Goal: Task Accomplishment & Management: Use online tool/utility

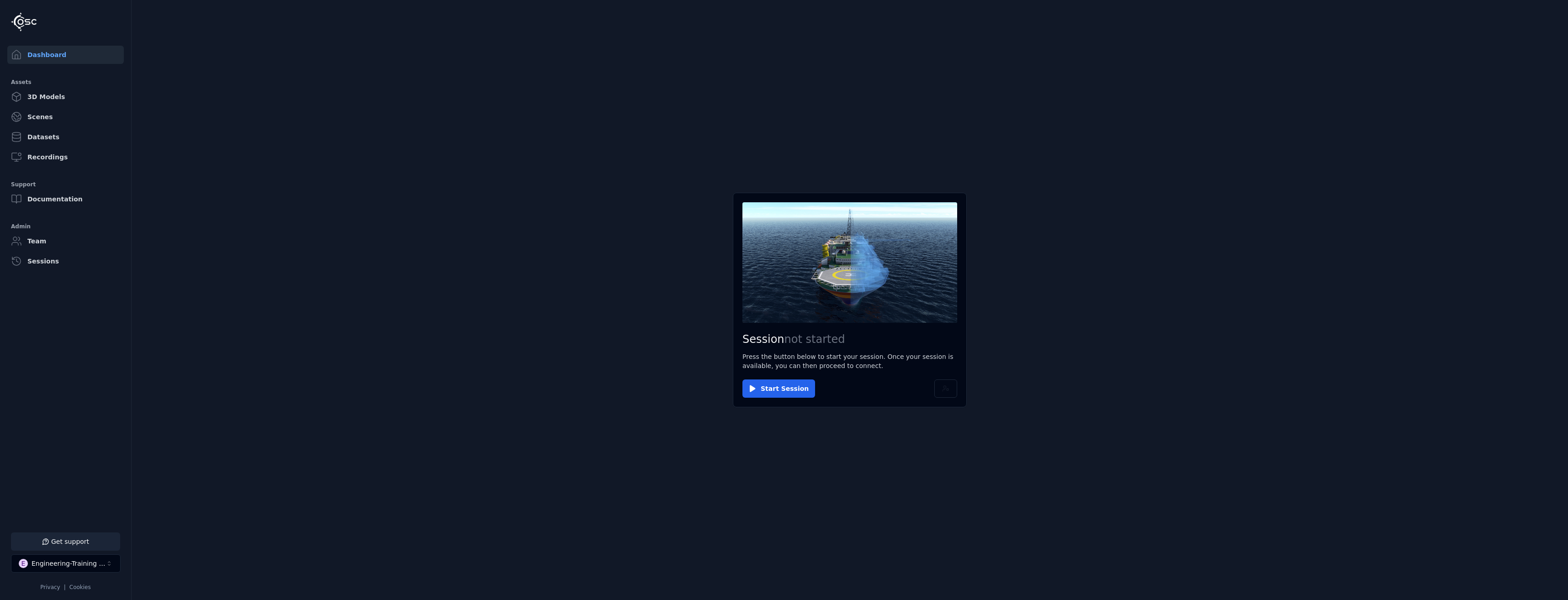
click at [82, 542] on button "Get support" at bounding box center [65, 542] width 109 height 18
click at [1558, 14] on icon at bounding box center [1557, 11] width 7 height 7
click at [54, 541] on button "1 unread message" at bounding box center [65, 542] width 109 height 18
click at [1305, 63] on main "Session not started Press the button below to start your session. Once your ses…" at bounding box center [850, 300] width 1437 height 600
click at [1557, 10] on icon at bounding box center [1557, 11] width 7 height 7
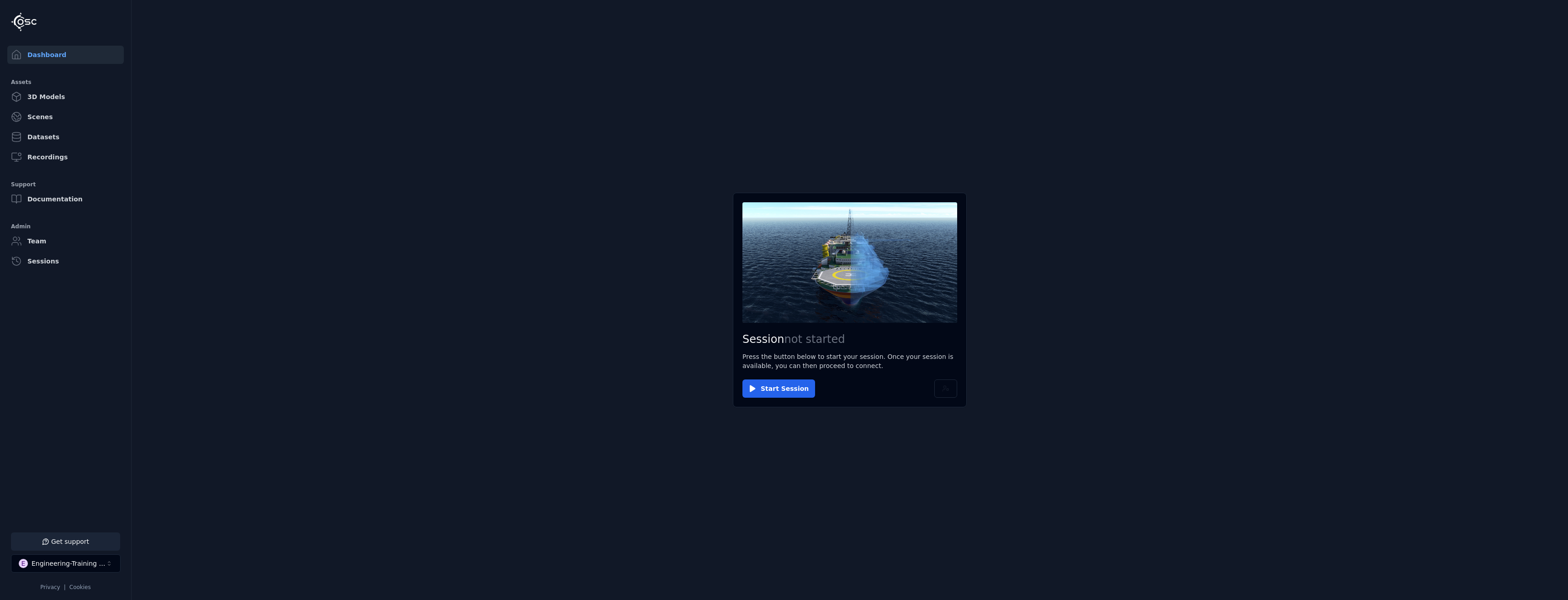
click at [74, 539] on button "Get support" at bounding box center [65, 542] width 109 height 18
click at [1561, 7] on button at bounding box center [1557, 11] width 18 height 18
click at [77, 538] on button "2 unread messages" at bounding box center [65, 542] width 109 height 18
click at [1555, 12] on icon at bounding box center [1557, 11] width 7 height 7
click at [91, 539] on button "4 unread messages" at bounding box center [65, 542] width 109 height 18
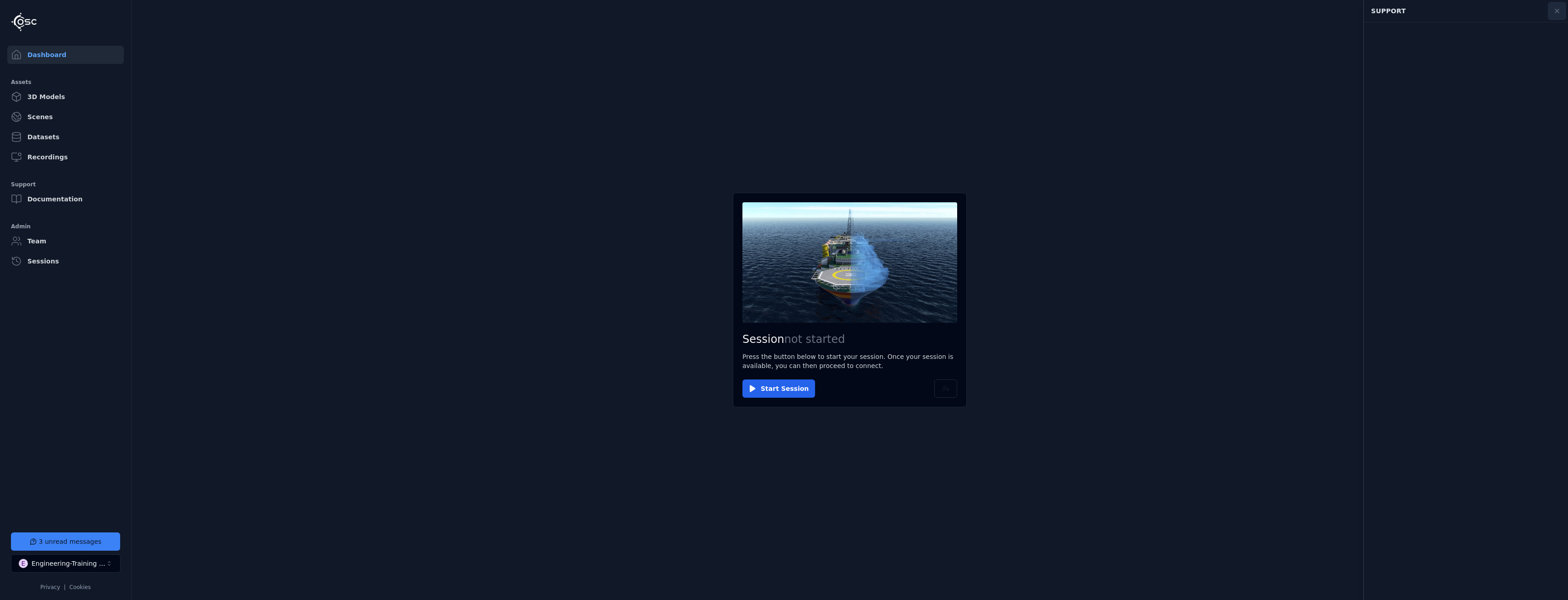
click at [1557, 9] on icon at bounding box center [1557, 11] width 7 height 7
click at [65, 547] on button "3 unread messages" at bounding box center [65, 542] width 109 height 18
click at [1553, 8] on icon at bounding box center [1557, 11] width 7 height 7
click at [114, 542] on button "2 unread messages" at bounding box center [65, 542] width 109 height 18
click at [1248, 187] on main "Session not started Press the button below to start your session. Once your ses…" at bounding box center [850, 300] width 1437 height 600
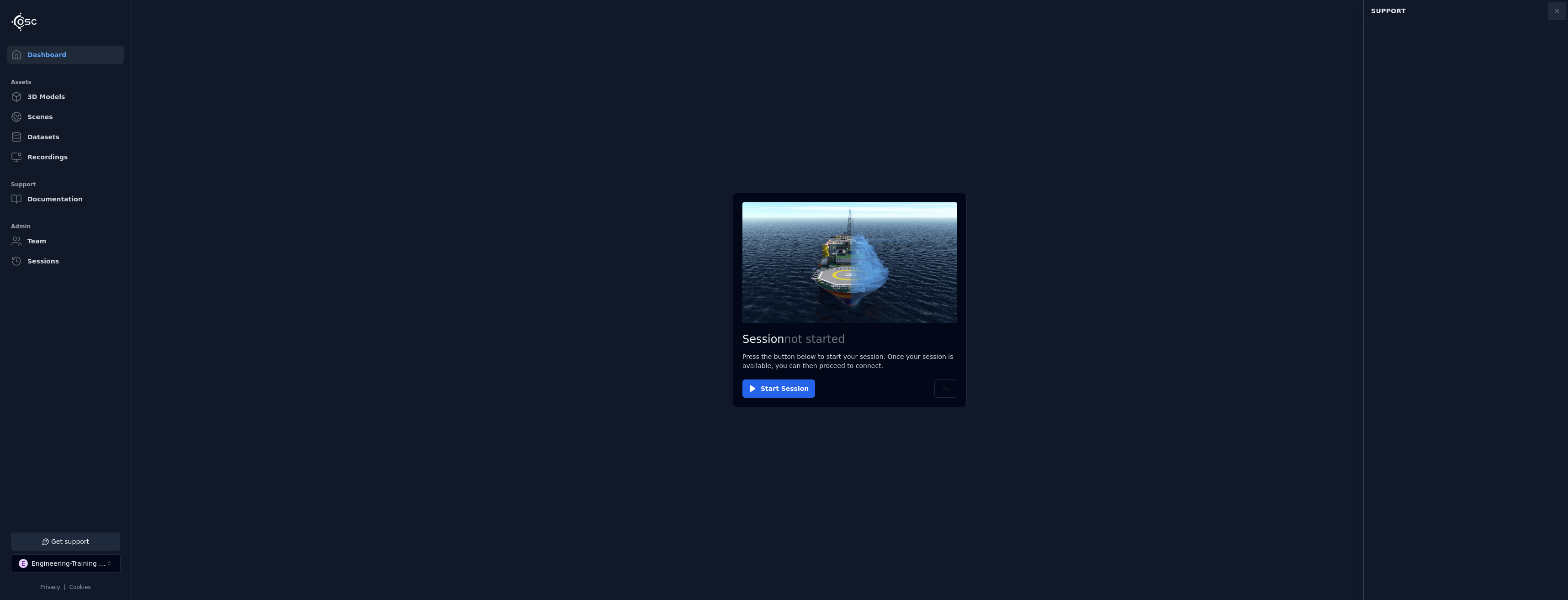
click at [1558, 7] on button at bounding box center [1557, 11] width 18 height 18
click at [87, 563] on div "Engineering-Training (SSO Staging)" at bounding box center [69, 563] width 74 height 9
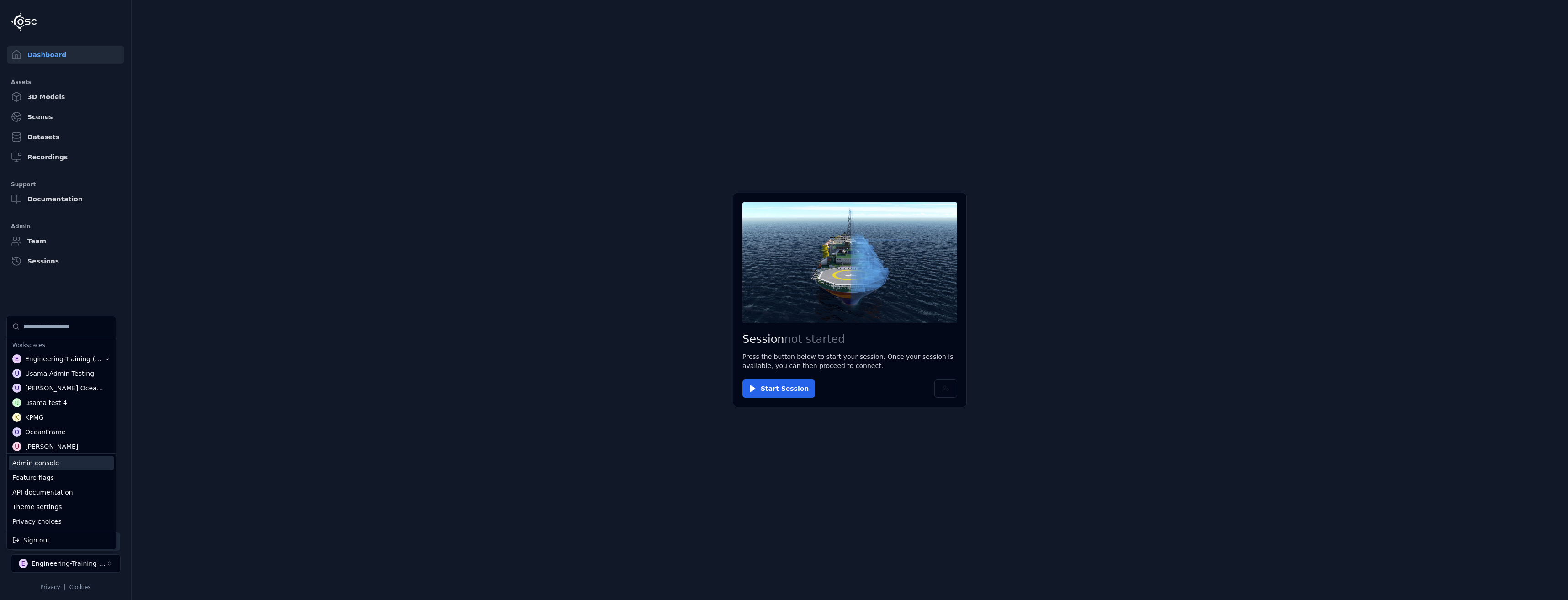
click at [477, 424] on html "Support Dashboard Assets 3D Models Scenes Datasets Recordings Support Documenta…" at bounding box center [784, 300] width 1568 height 600
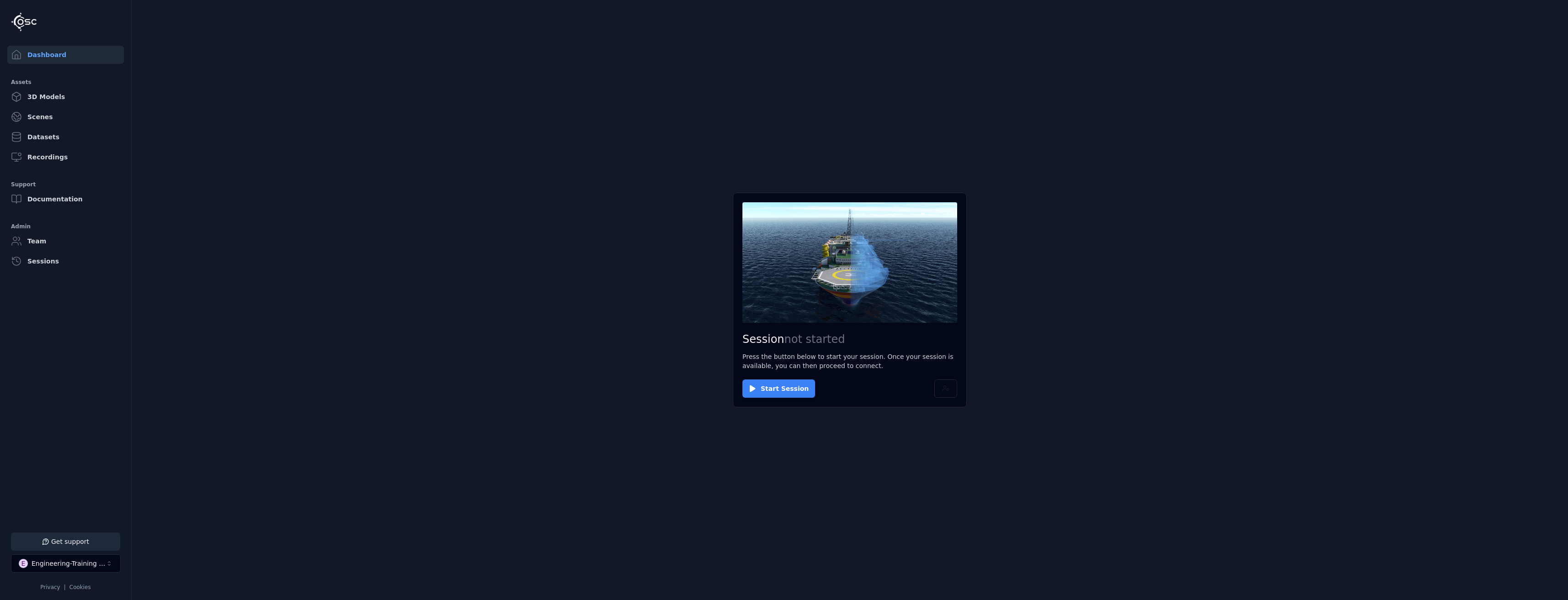
click at [750, 397] on button "Start Session" at bounding box center [779, 389] width 72 height 18
click at [769, 380] on button "Connect" at bounding box center [763, 389] width 42 height 18
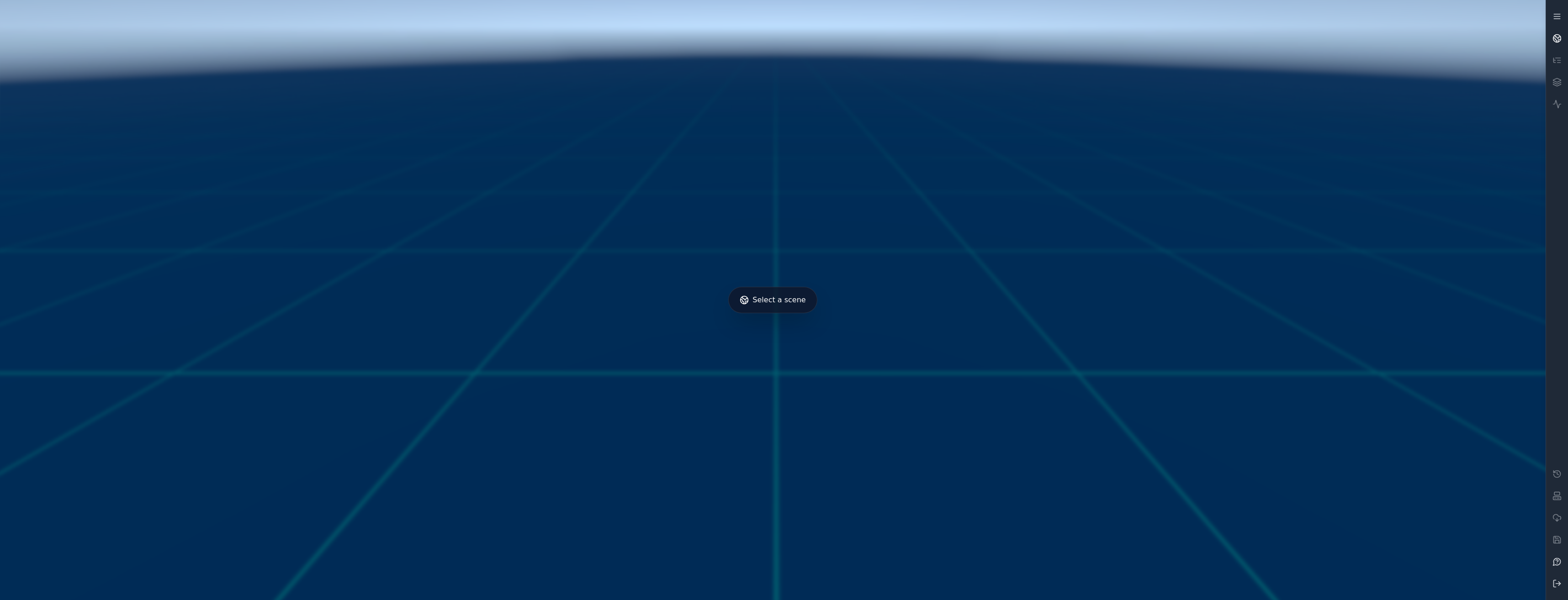
click at [1566, 41] on link at bounding box center [1557, 38] width 22 height 22
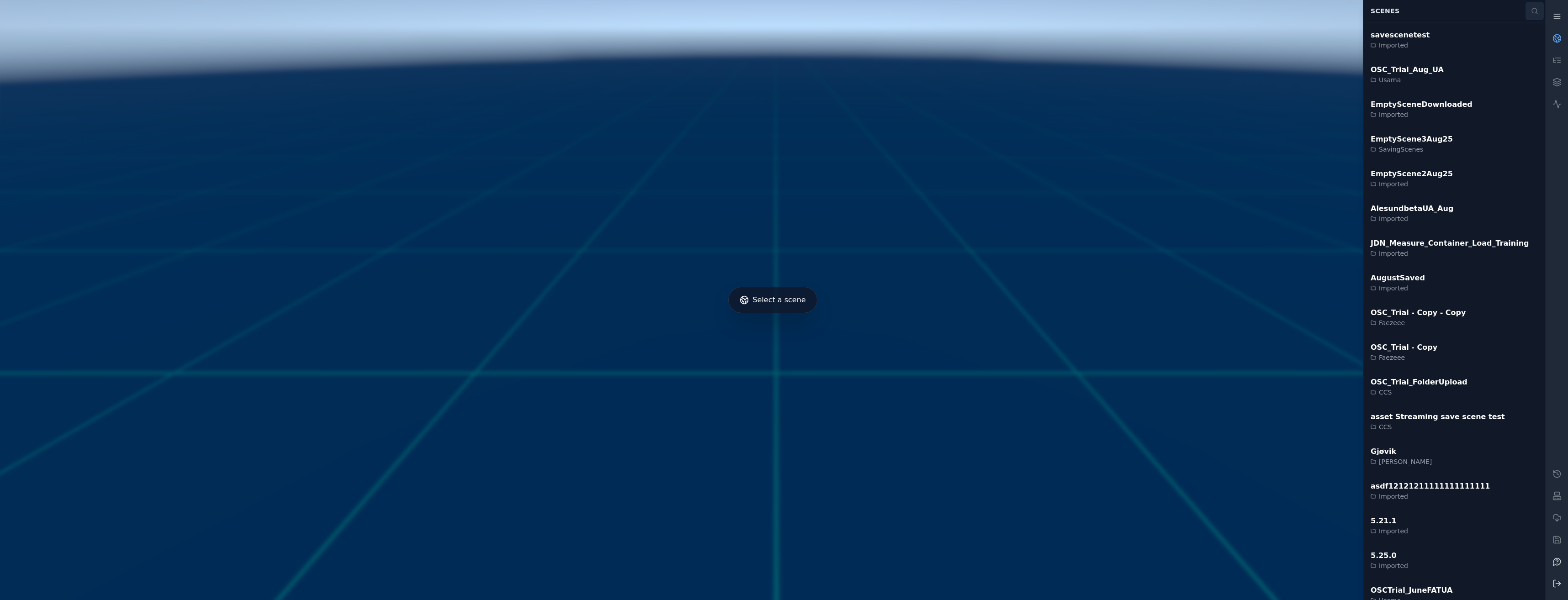
click at [1541, 12] on button at bounding box center [1535, 11] width 18 height 18
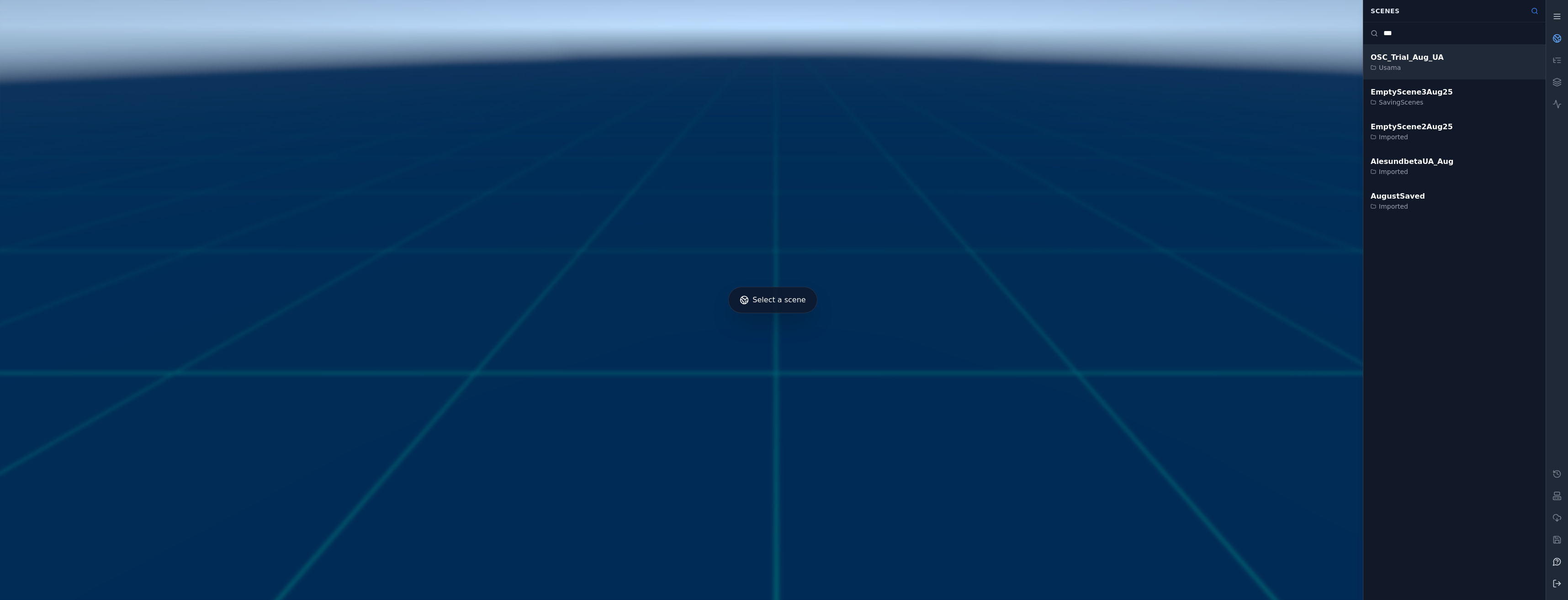
type input "***"
click at [1442, 56] on div "OSC_Trial_Aug_UA Usama" at bounding box center [1454, 62] width 182 height 35
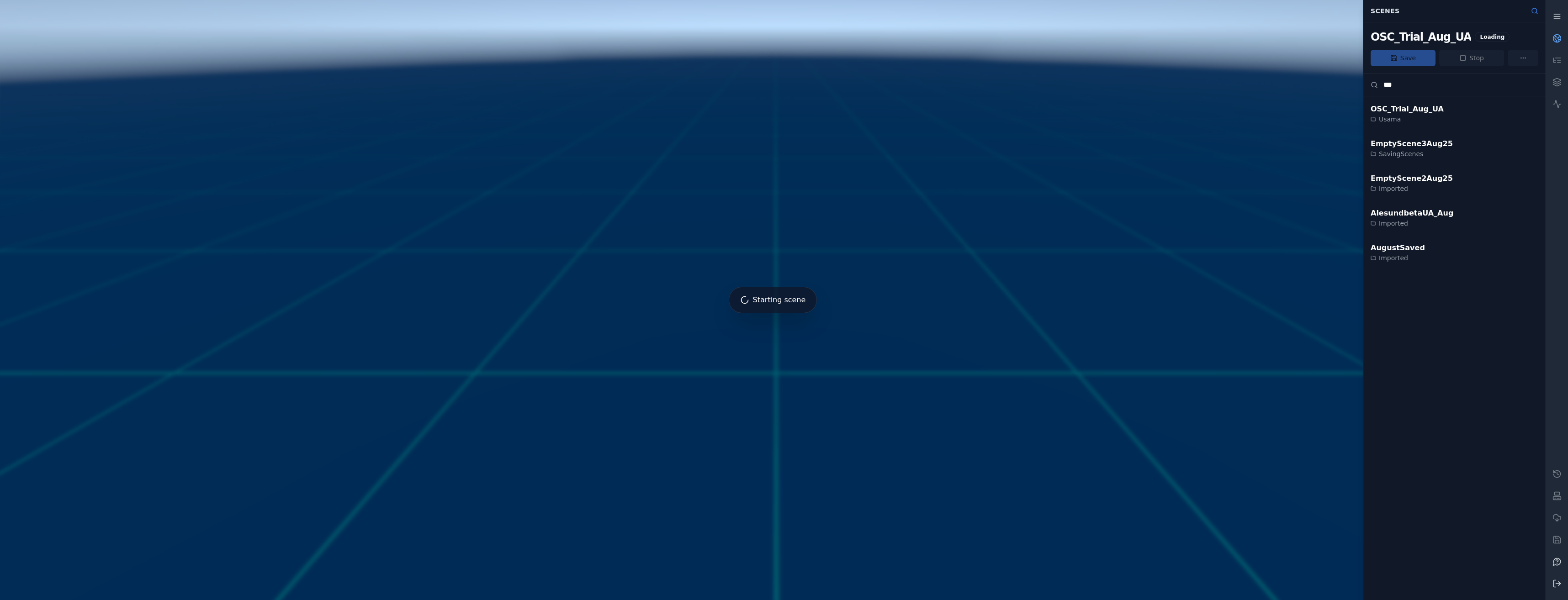
click at [1563, 35] on link at bounding box center [1557, 38] width 22 height 22
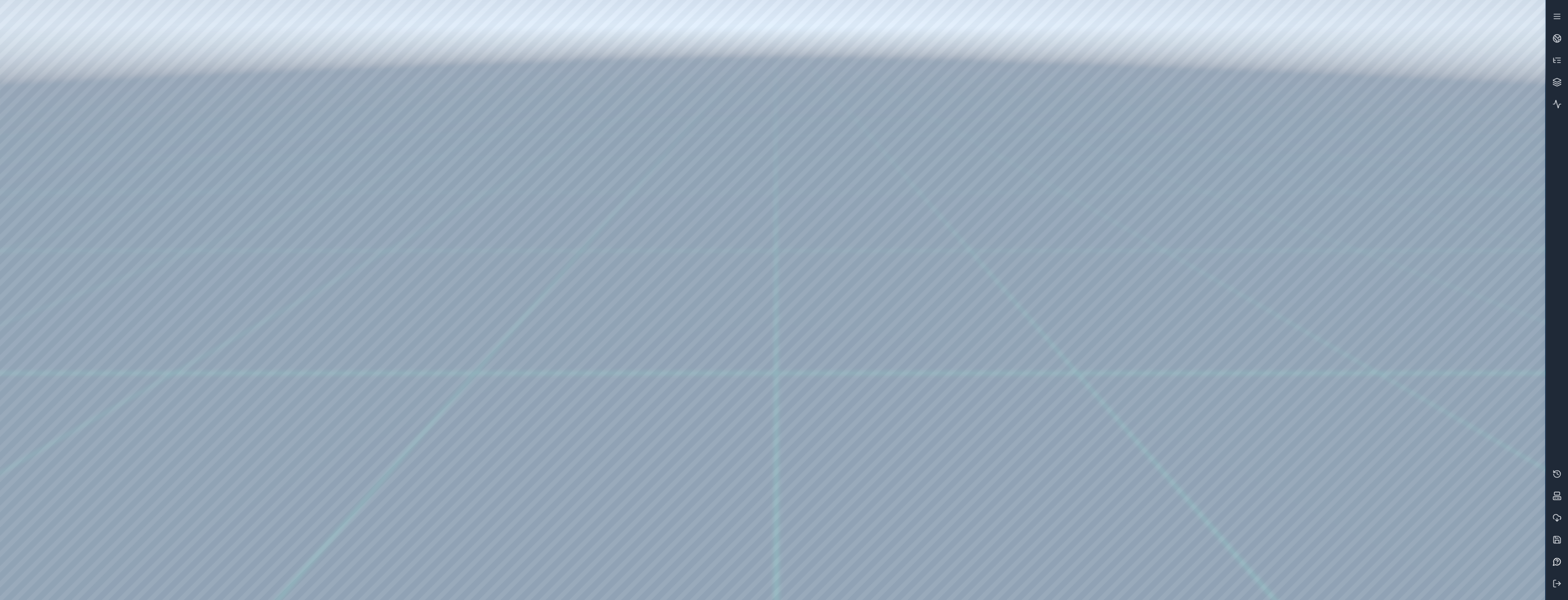
click at [1559, 565] on icon at bounding box center [1557, 562] width 7 height 7
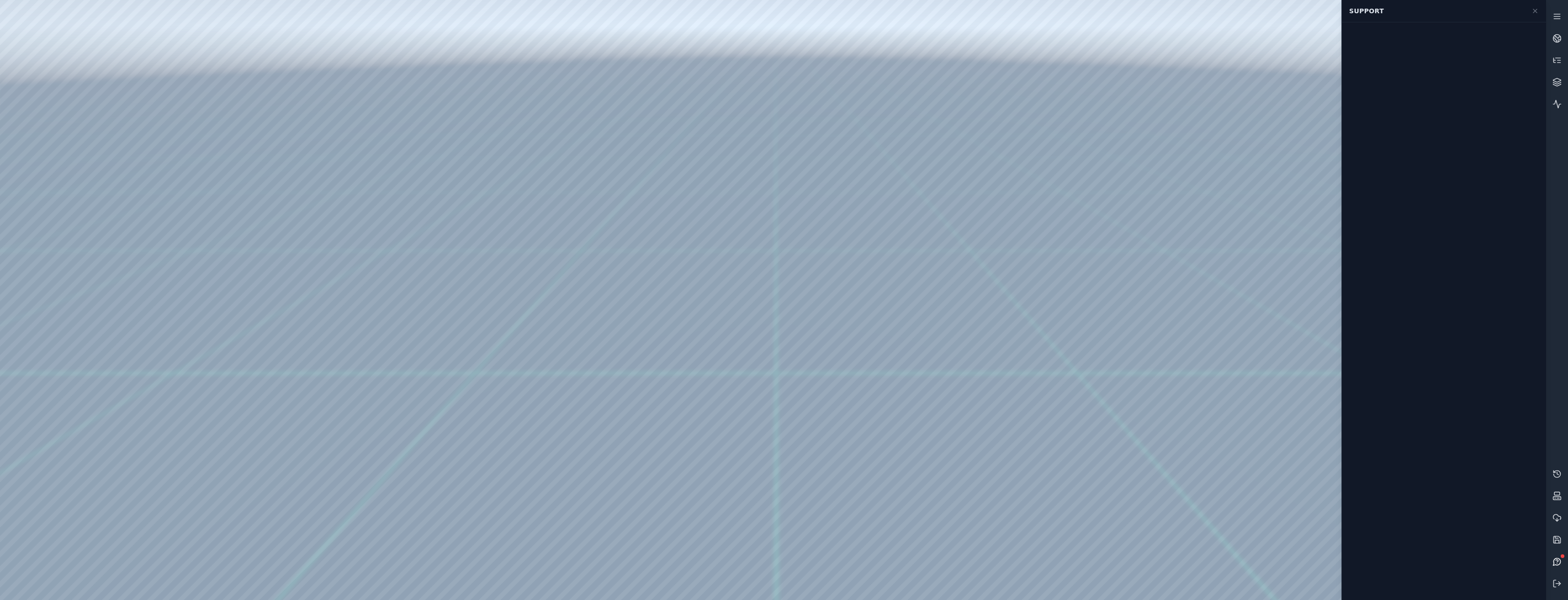
click at [1558, 561] on icon at bounding box center [1557, 561] width 2 height 2
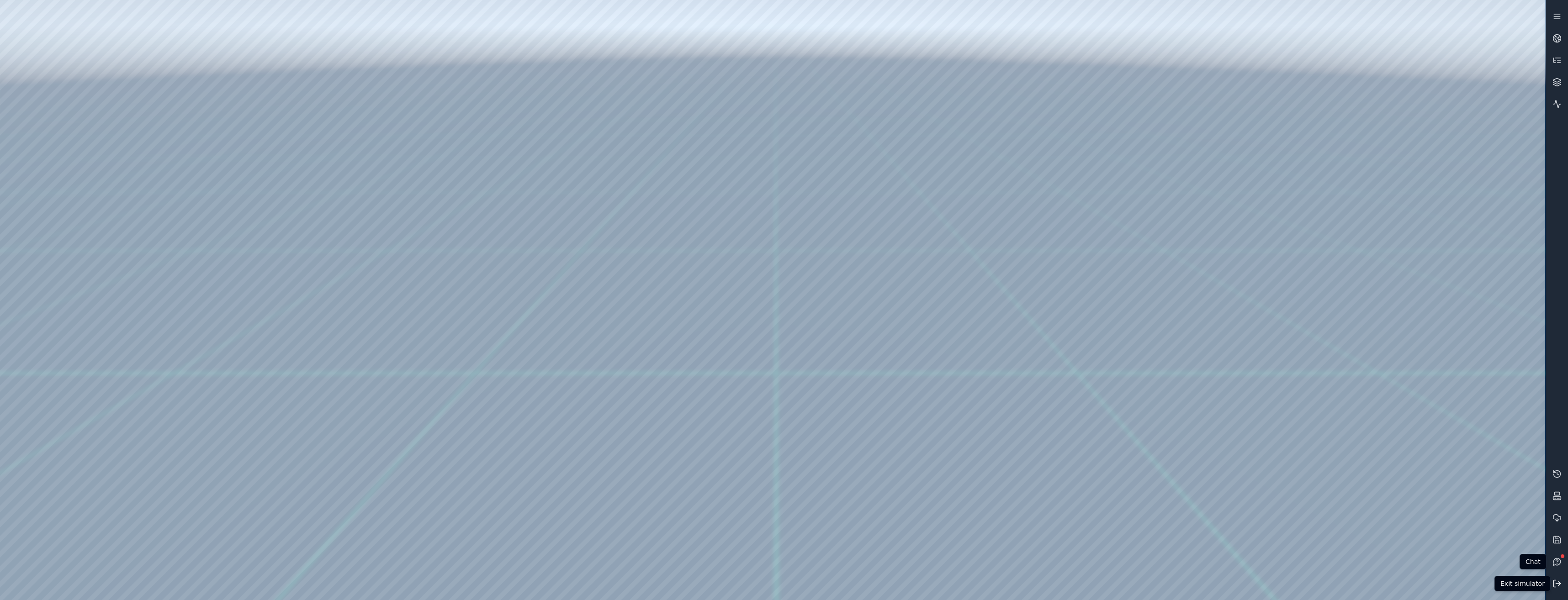
click at [1556, 584] on icon at bounding box center [1556, 584] width 9 height 9
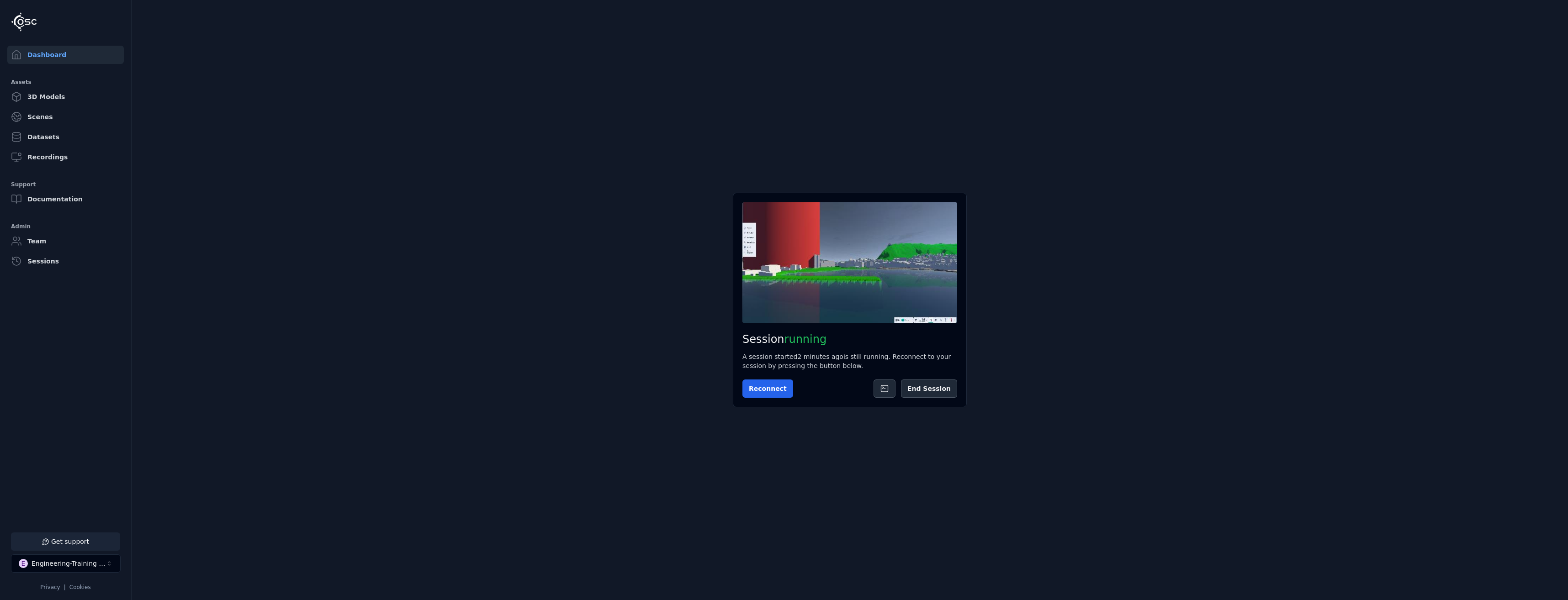
click at [85, 539] on button "Get support" at bounding box center [65, 542] width 109 height 18
click at [1555, 15] on button at bounding box center [1557, 11] width 18 height 18
click at [93, 546] on button "2 unread messages" at bounding box center [65, 542] width 109 height 18
click at [1262, 395] on main "Session running A session started 2 minutes ago is still running. Reconnect to …" at bounding box center [850, 300] width 1437 height 600
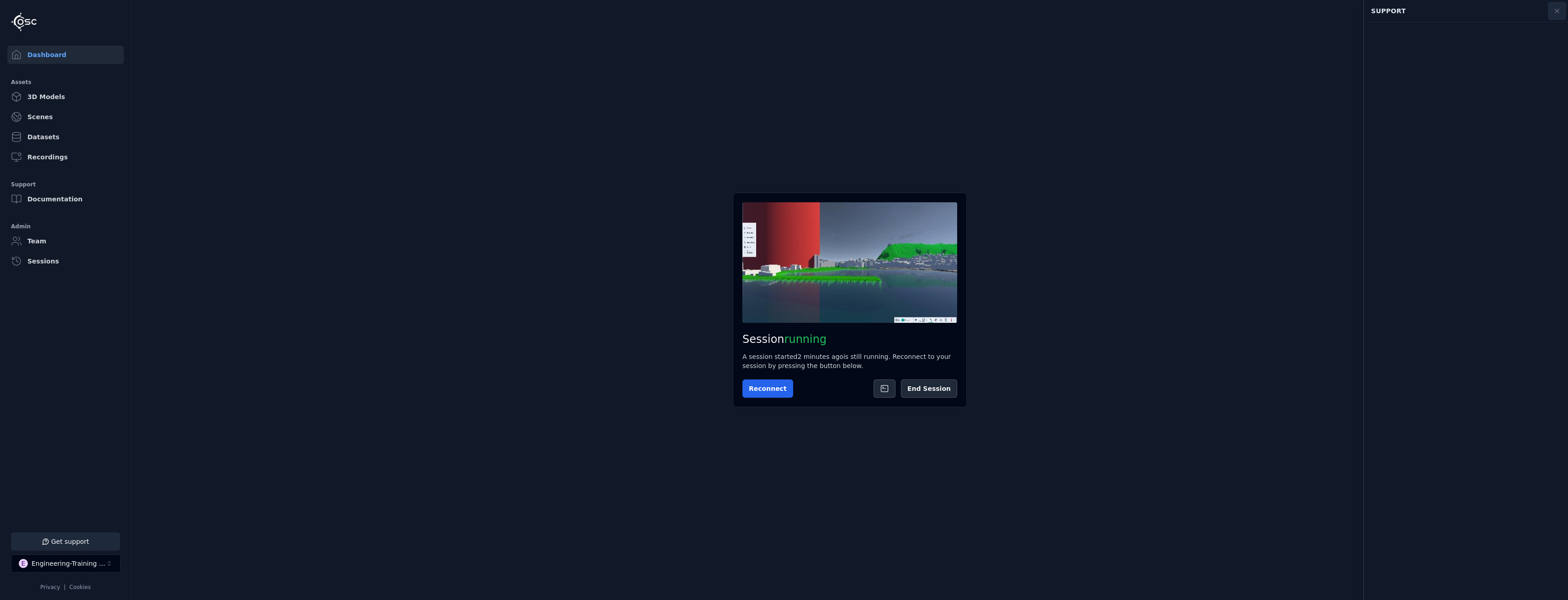
click at [1557, 4] on button at bounding box center [1557, 11] width 18 height 18
click at [82, 539] on button "Get support" at bounding box center [65, 542] width 109 height 18
click at [1555, 11] on icon at bounding box center [1557, 11] width 7 height 7
click at [54, 545] on button "Get support" at bounding box center [65, 542] width 109 height 18
click at [1554, 10] on icon at bounding box center [1557, 11] width 7 height 7
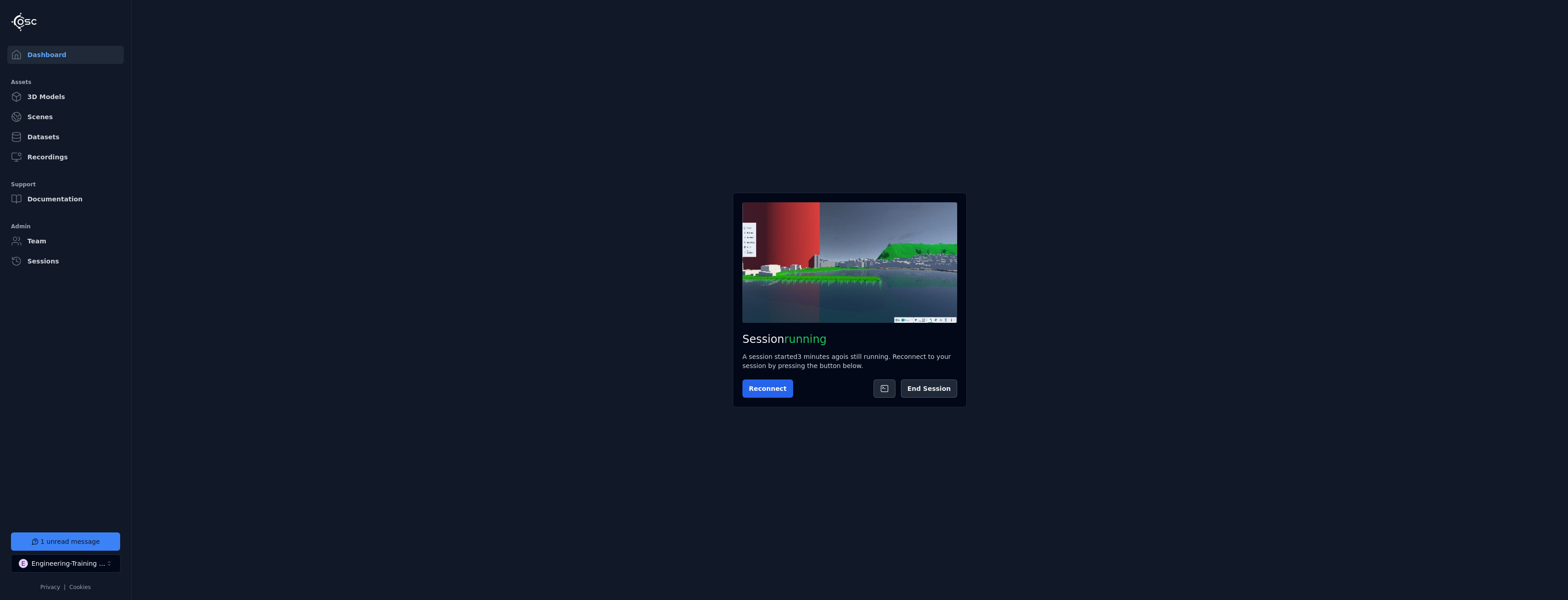
click at [419, 378] on main "Session running A session started 3 minutes ago is still running. Reconnect to …" at bounding box center [850, 300] width 1437 height 600
click at [100, 536] on button "1 unread message" at bounding box center [65, 542] width 109 height 18
click at [1557, 14] on icon at bounding box center [1557, 11] width 7 height 7
click at [56, 537] on button "Get support" at bounding box center [65, 542] width 109 height 18
click at [1555, 10] on icon at bounding box center [1557, 11] width 7 height 7
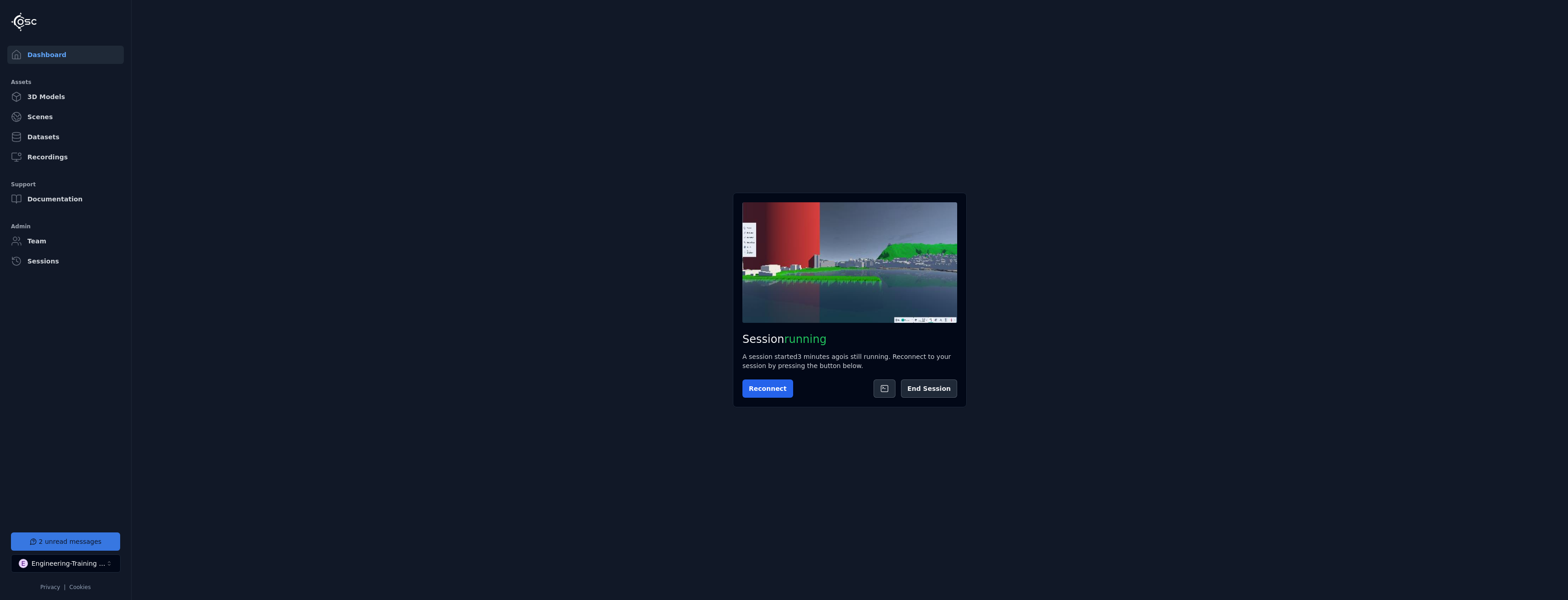
click at [65, 534] on button "2 unread messages" at bounding box center [65, 542] width 109 height 18
click at [1566, 6] on div "Support" at bounding box center [1466, 11] width 205 height 22
click at [1563, 9] on button at bounding box center [1557, 11] width 18 height 18
click at [88, 540] on button "Get support" at bounding box center [65, 542] width 109 height 18
click at [1556, 9] on icon at bounding box center [1557, 11] width 7 height 7
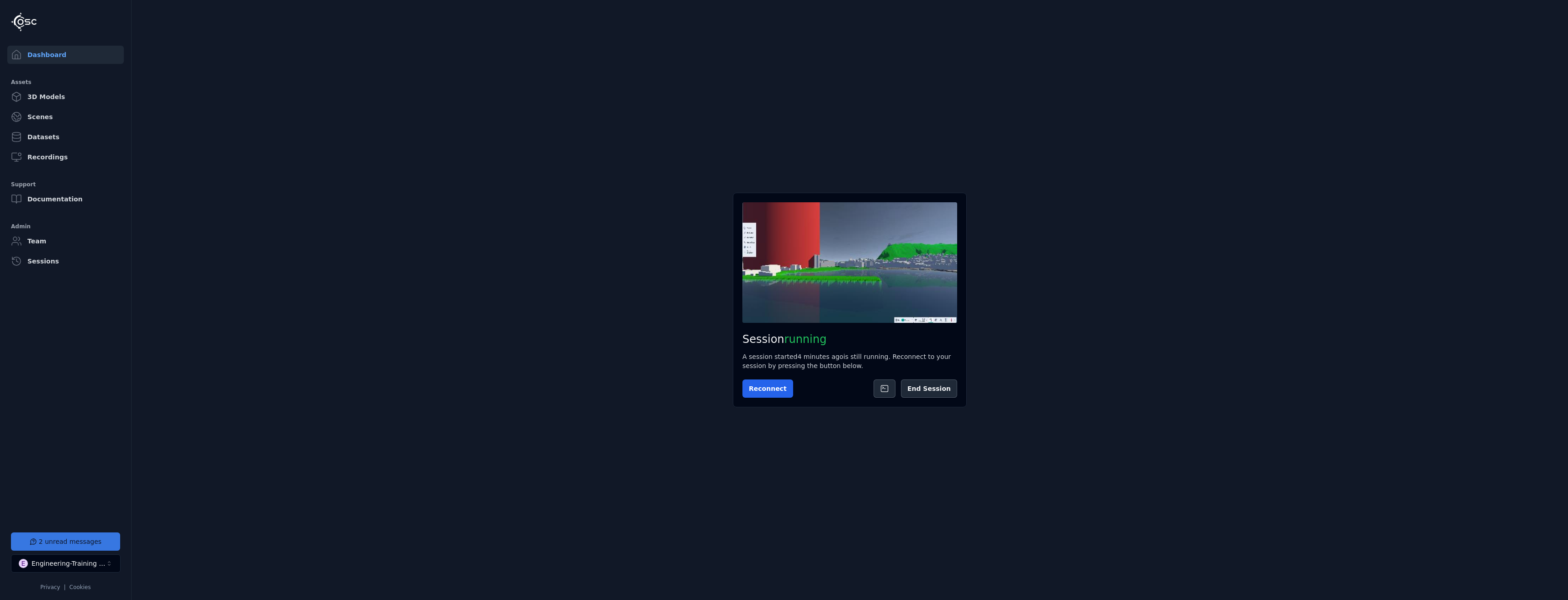
click at [65, 537] on button "2 unread messages" at bounding box center [65, 542] width 109 height 18
click at [1555, 18] on button at bounding box center [1557, 11] width 18 height 18
click at [92, 545] on button "1 unread message" at bounding box center [65, 542] width 109 height 18
click at [1558, 9] on icon at bounding box center [1557, 11] width 7 height 7
click at [78, 546] on button "Get support" at bounding box center [65, 542] width 109 height 18
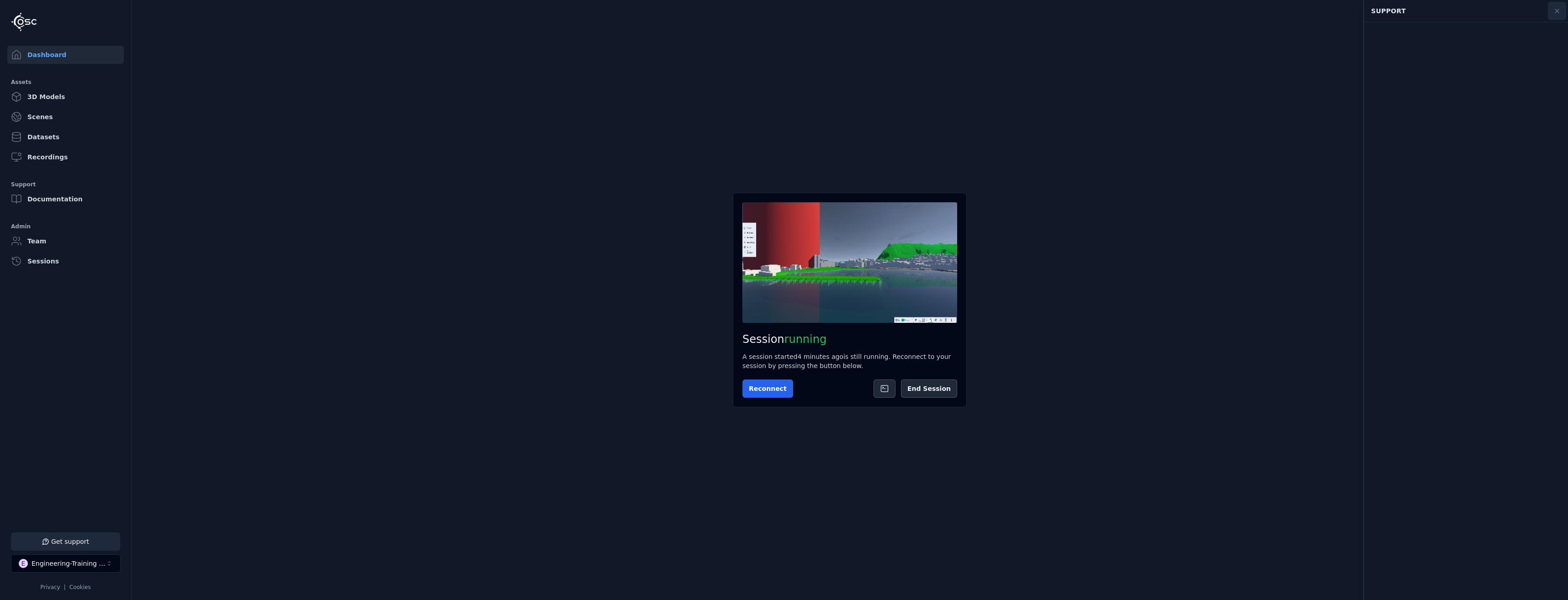
click at [1556, 7] on button at bounding box center [1557, 11] width 18 height 18
click at [43, 535] on button "2 unread messages" at bounding box center [65, 542] width 109 height 18
click at [585, 532] on main "Session running A session started 4 minutes ago is still running. Reconnect to …" at bounding box center [850, 300] width 1437 height 600
click at [1554, 11] on icon at bounding box center [1557, 11] width 7 height 7
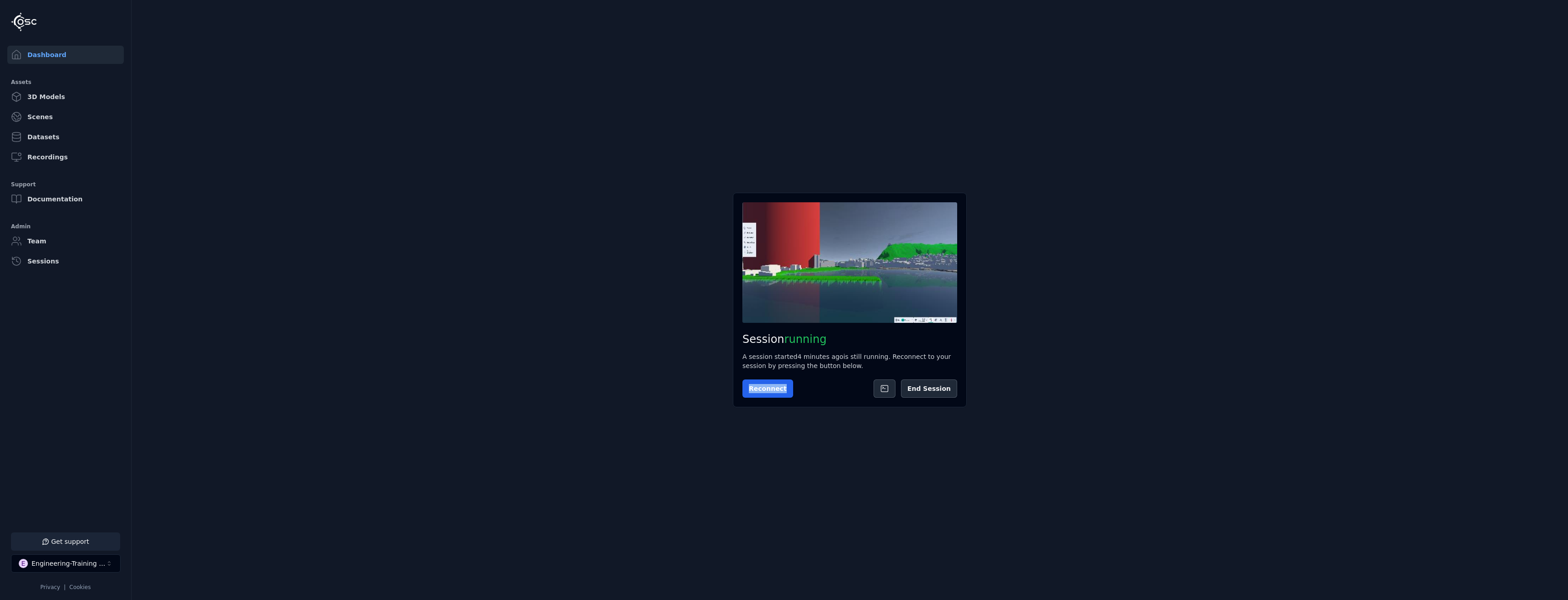
click at [69, 546] on button "Get support" at bounding box center [65, 542] width 109 height 18
click at [1547, 10] on div "Support" at bounding box center [1456, 11] width 182 height 18
click at [1554, 10] on icon at bounding box center [1557, 11] width 7 height 7
click at [93, 547] on button "Get support" at bounding box center [65, 542] width 109 height 18
click at [1552, 11] on button at bounding box center [1557, 11] width 18 height 18
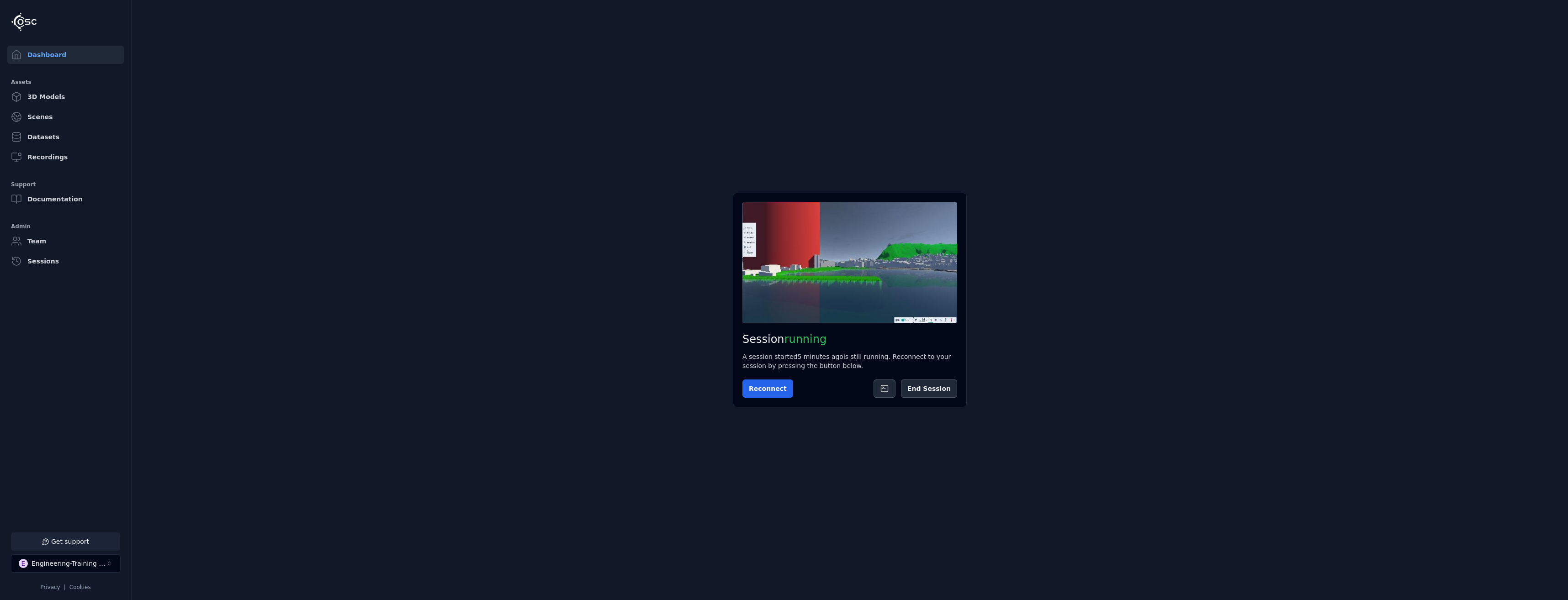
click at [97, 546] on button "Get support" at bounding box center [65, 542] width 109 height 18
click at [1556, 13] on icon at bounding box center [1557, 11] width 7 height 7
click at [49, 549] on button "Get support" at bounding box center [65, 542] width 109 height 18
click at [1561, 7] on button at bounding box center [1557, 11] width 18 height 18
click at [48, 548] on button "1 unread message" at bounding box center [65, 542] width 109 height 18
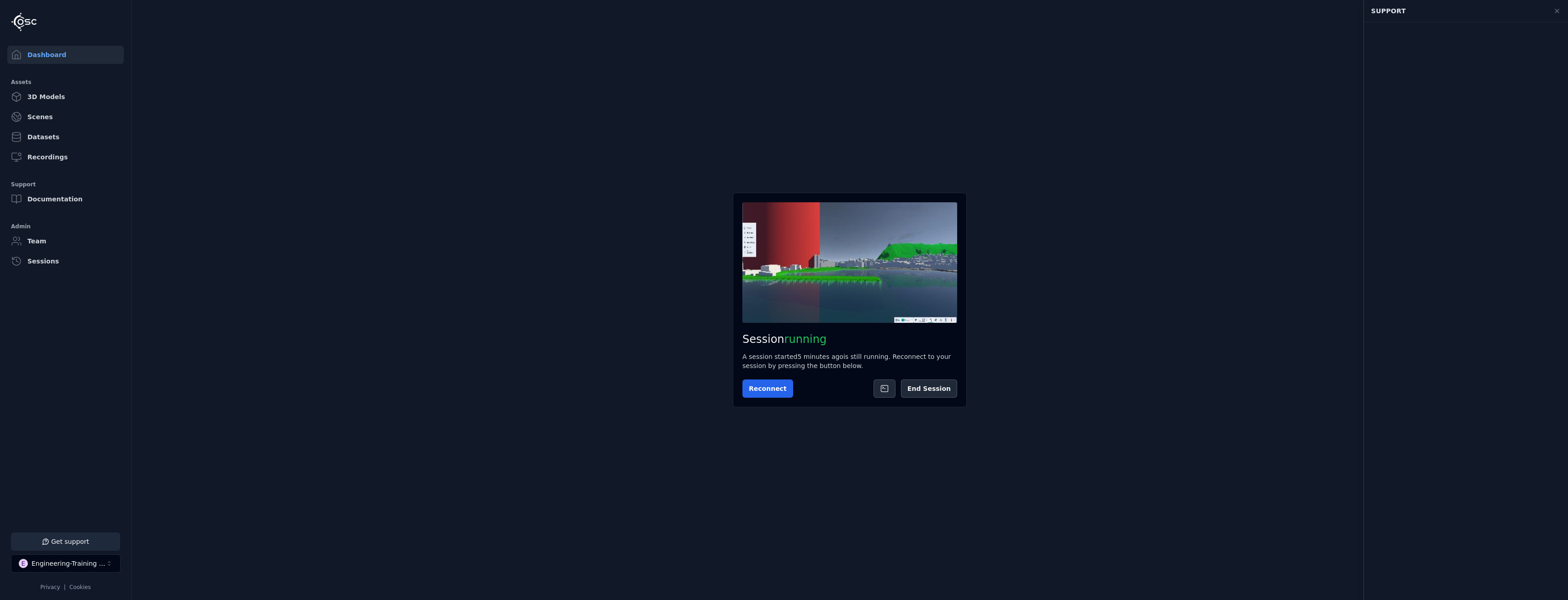
click at [1282, 69] on main "Session running A session started 5 minutes ago is still running. Reconnect to …" at bounding box center [850, 300] width 1437 height 600
click at [1563, 18] on button at bounding box center [1557, 11] width 18 height 18
click at [114, 539] on button "Get support" at bounding box center [65, 542] width 109 height 18
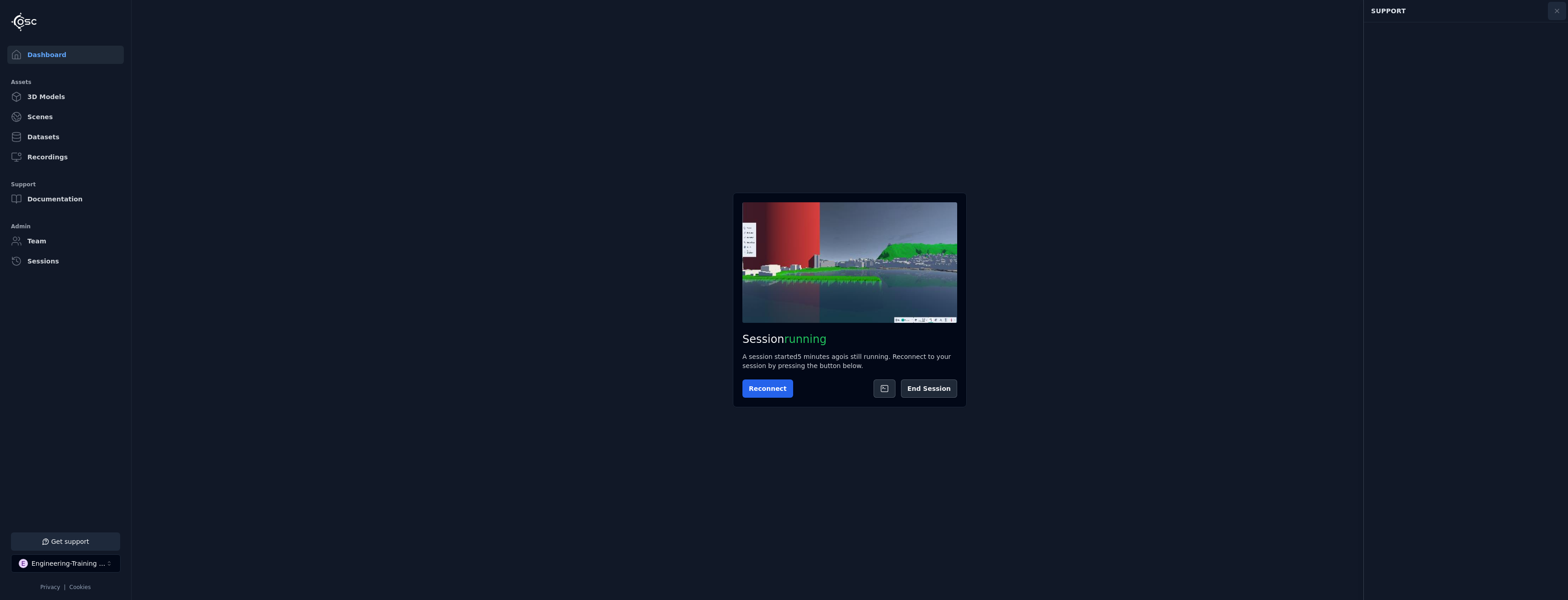
click at [1552, 10] on button at bounding box center [1557, 11] width 18 height 18
click at [459, 459] on main "Session running A session started 6 minutes ago is still running. Reconnect to …" at bounding box center [850, 300] width 1437 height 600
click at [85, 536] on button "1 unread message" at bounding box center [65, 542] width 109 height 18
click at [1231, 80] on main "Session running A session started 6 minutes ago is still running. Reconnect to …" at bounding box center [850, 300] width 1437 height 600
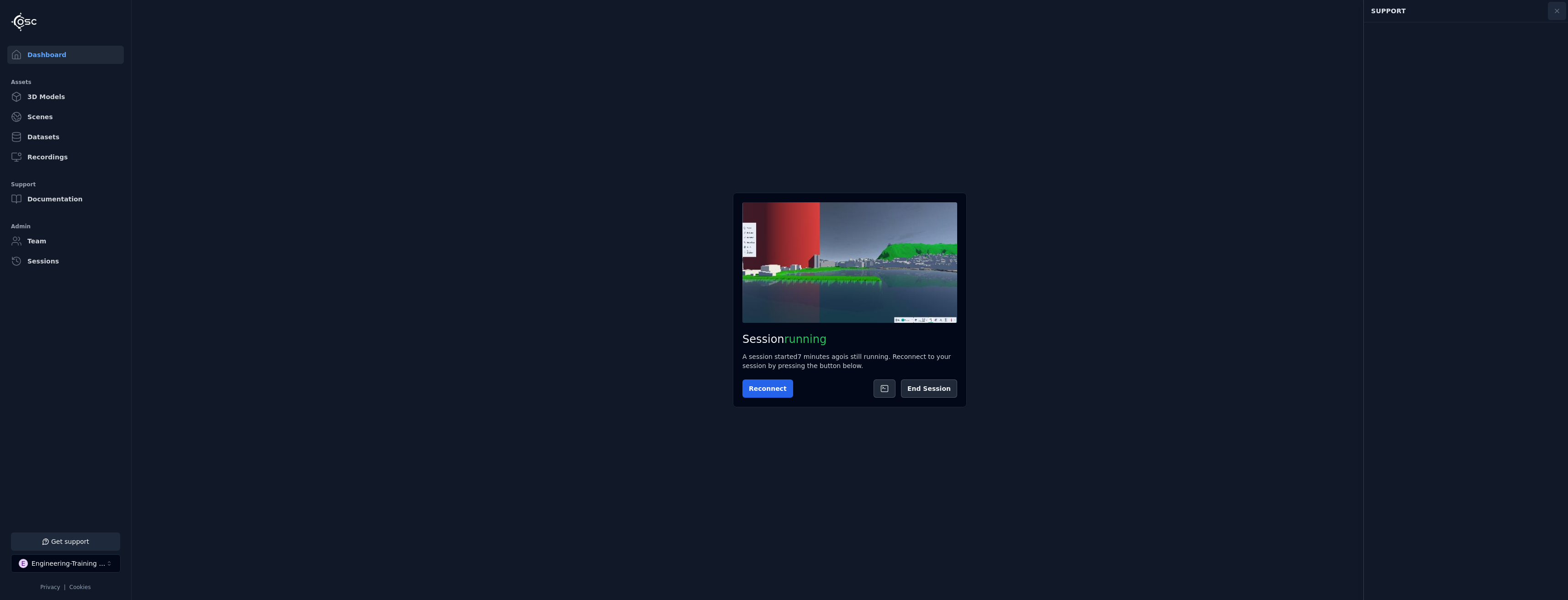
click at [1564, 4] on button at bounding box center [1557, 11] width 18 height 18
click at [779, 387] on button "Reconnect" at bounding box center [768, 389] width 51 height 18
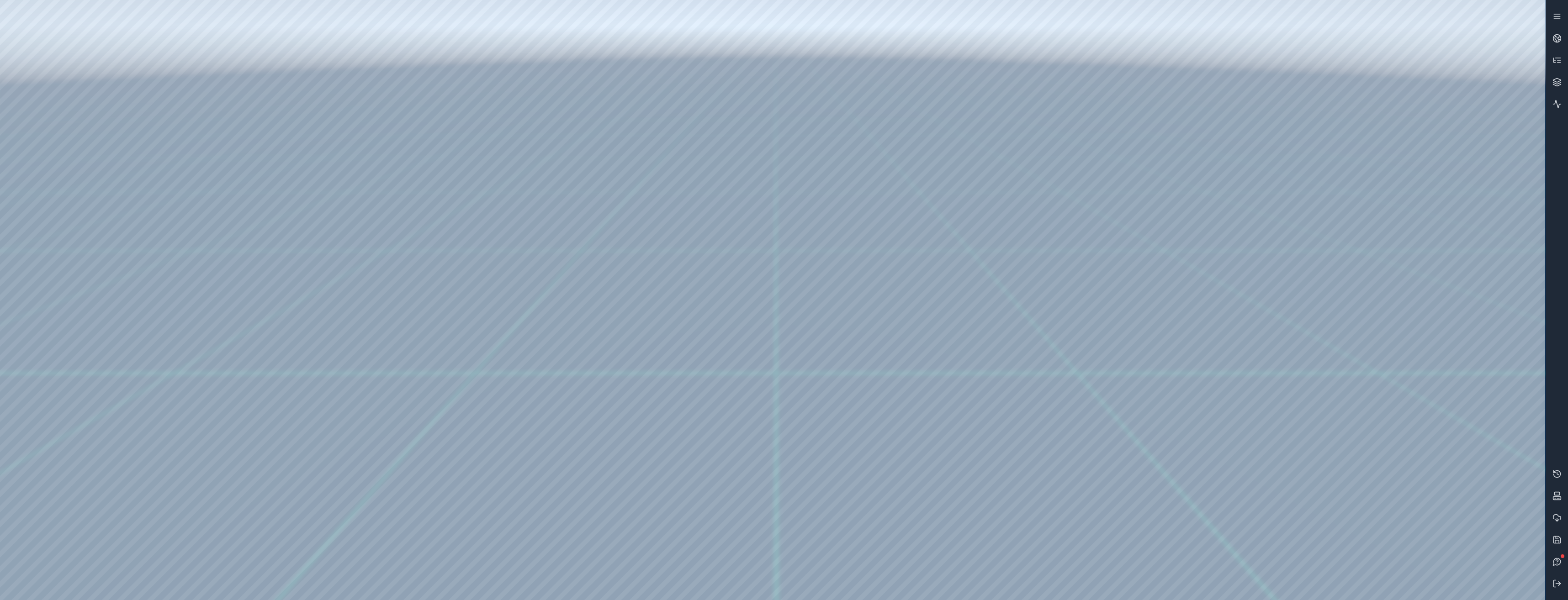
drag, startPoint x: 1147, startPoint y: 415, endPoint x: 918, endPoint y: 441, distance: 230.5
drag, startPoint x: 883, startPoint y: 388, endPoint x: 913, endPoint y: 358, distance: 42.4
click at [1559, 577] on button at bounding box center [1557, 584] width 22 height 22
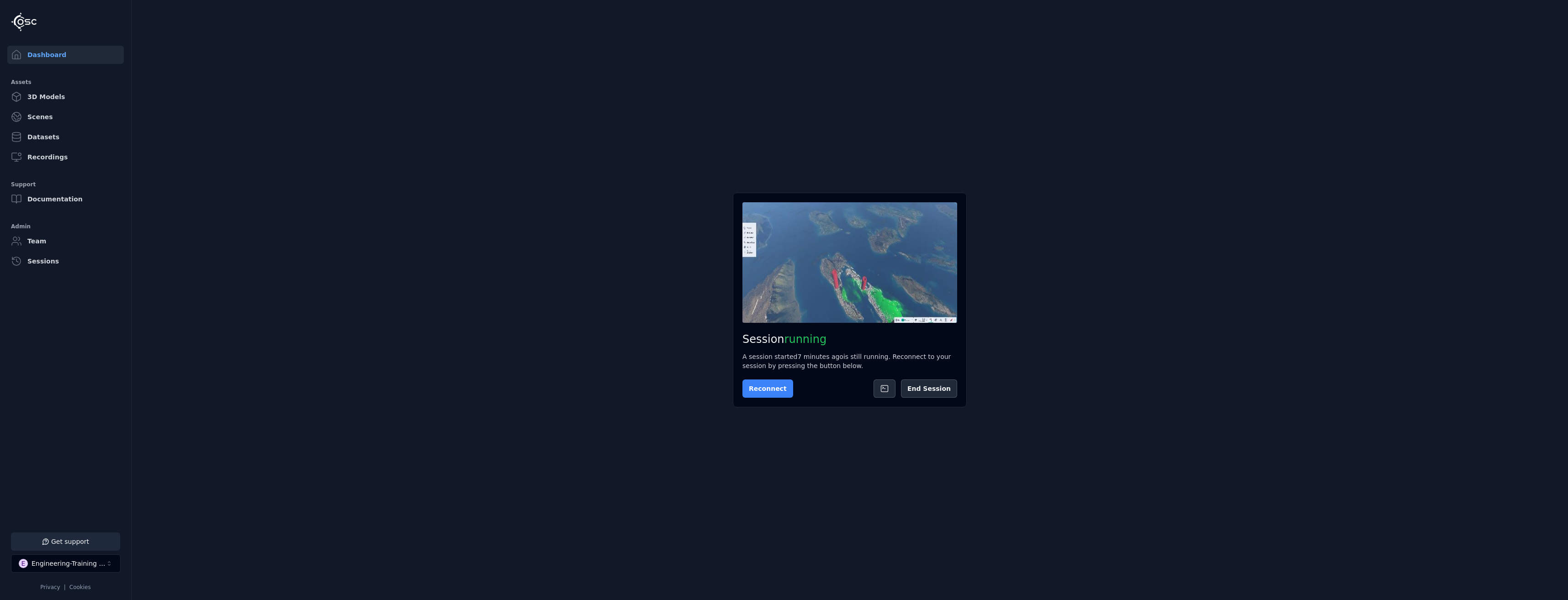
click at [775, 393] on button "Reconnect" at bounding box center [768, 389] width 51 height 18
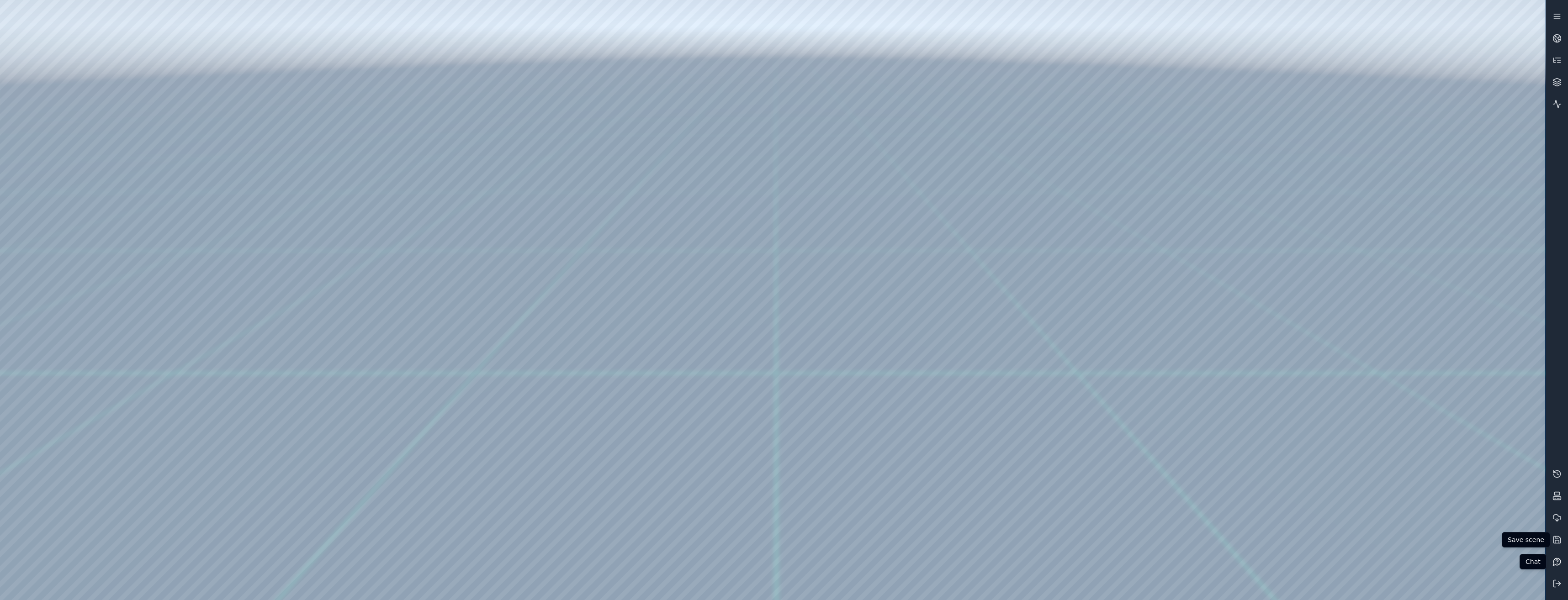
click at [1556, 554] on button at bounding box center [1557, 562] width 22 height 22
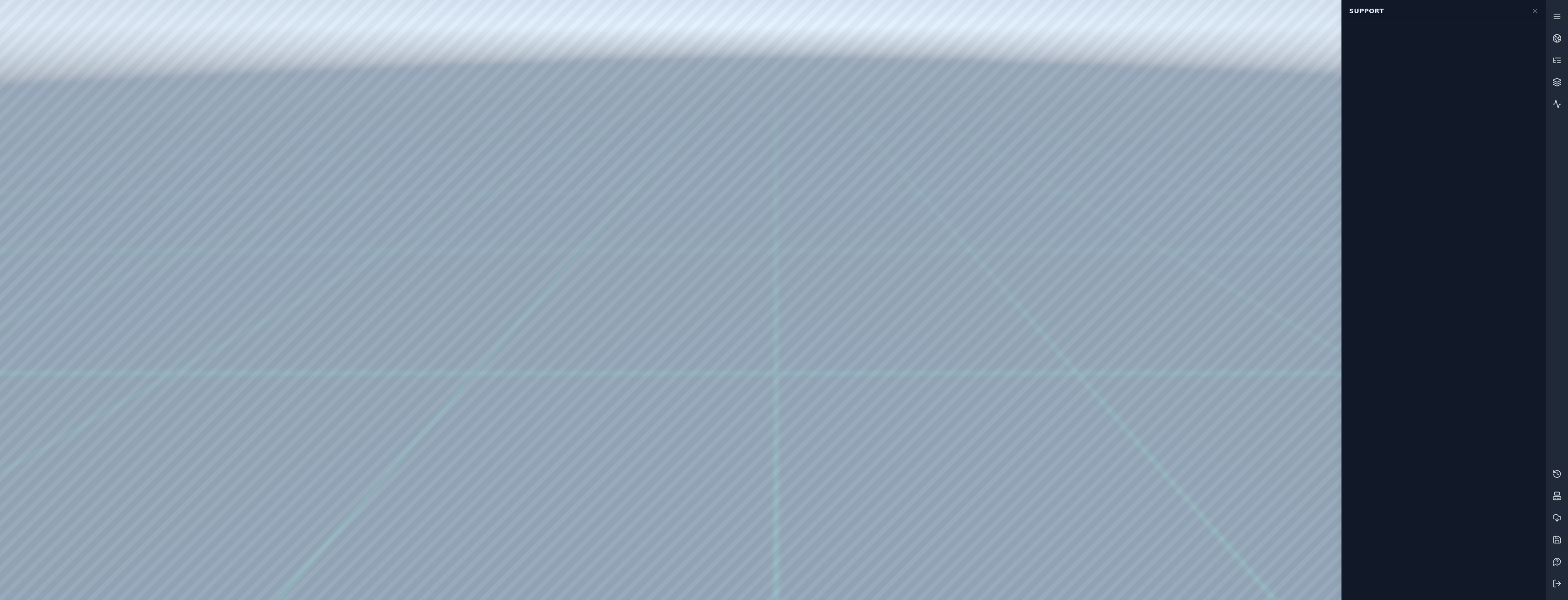
scroll to position [0, 1]
click at [1556, 556] on button at bounding box center [1557, 562] width 22 height 22
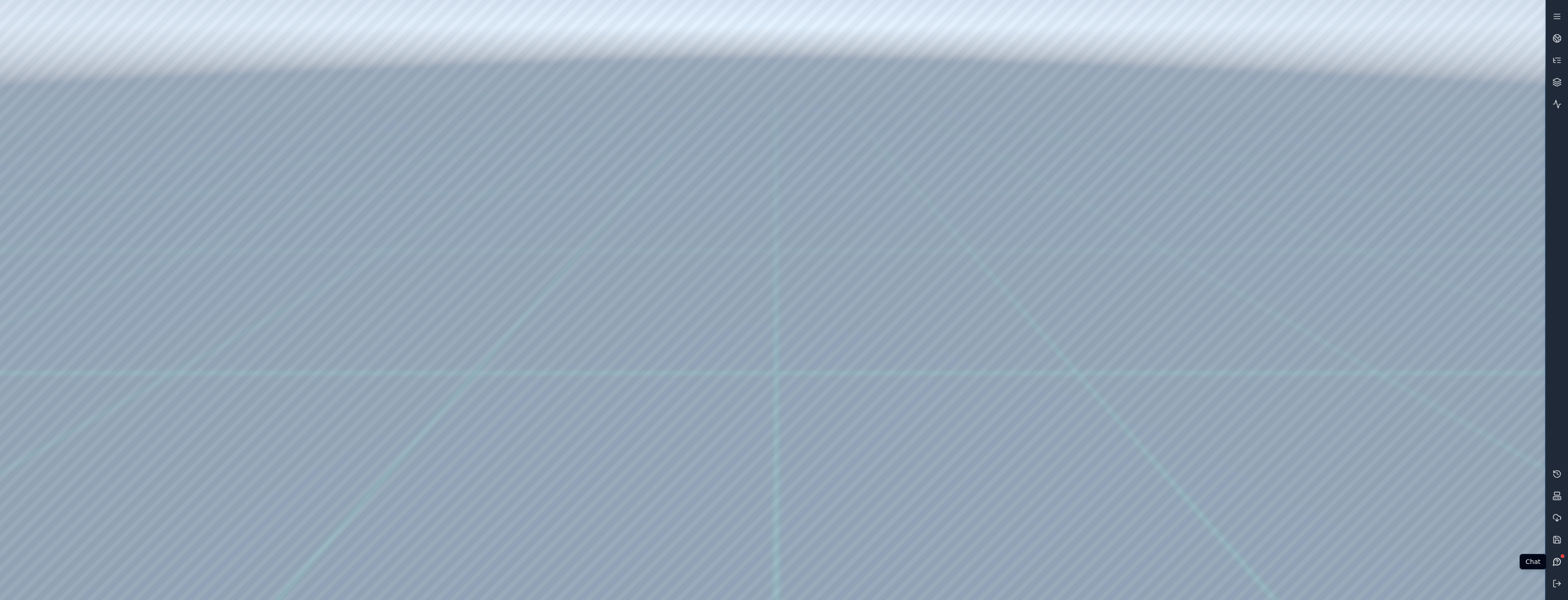
click at [1556, 563] on icon at bounding box center [1556, 562] width 9 height 9
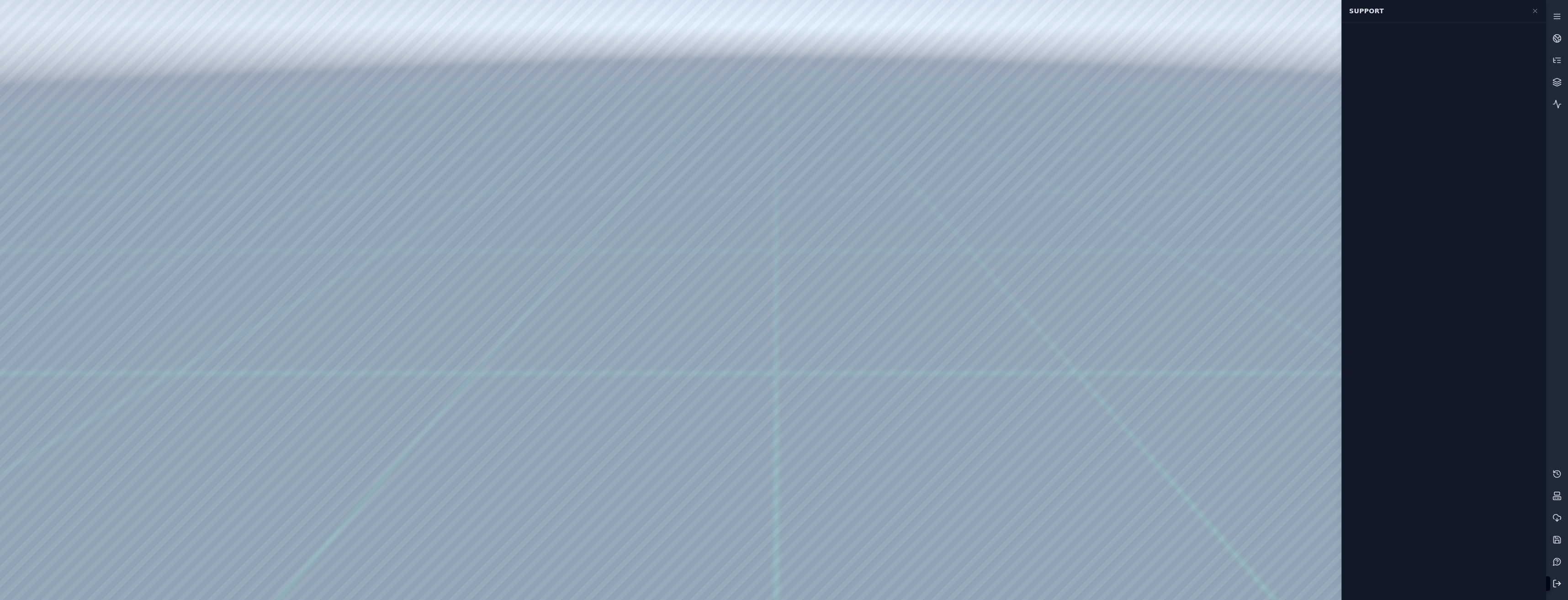
click at [1561, 586] on button at bounding box center [1557, 584] width 22 height 22
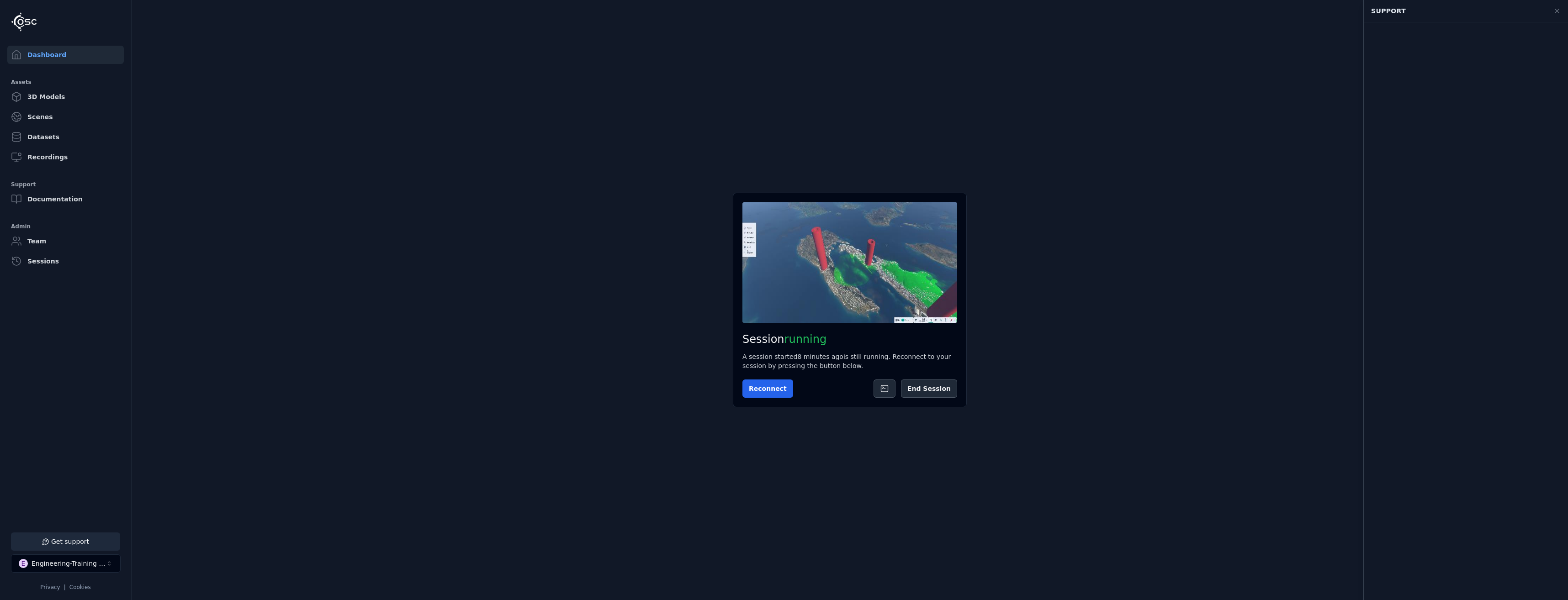
click at [1222, 88] on main "Session running A session started 8 minutes ago is still running. Reconnect to …" at bounding box center [850, 300] width 1437 height 600
click at [1556, 10] on icon at bounding box center [1557, 11] width 4 height 4
click at [111, 546] on button "Get support" at bounding box center [65, 542] width 109 height 18
click at [1556, 17] on button at bounding box center [1557, 11] width 18 height 18
click at [79, 545] on button "Get support" at bounding box center [65, 542] width 109 height 18
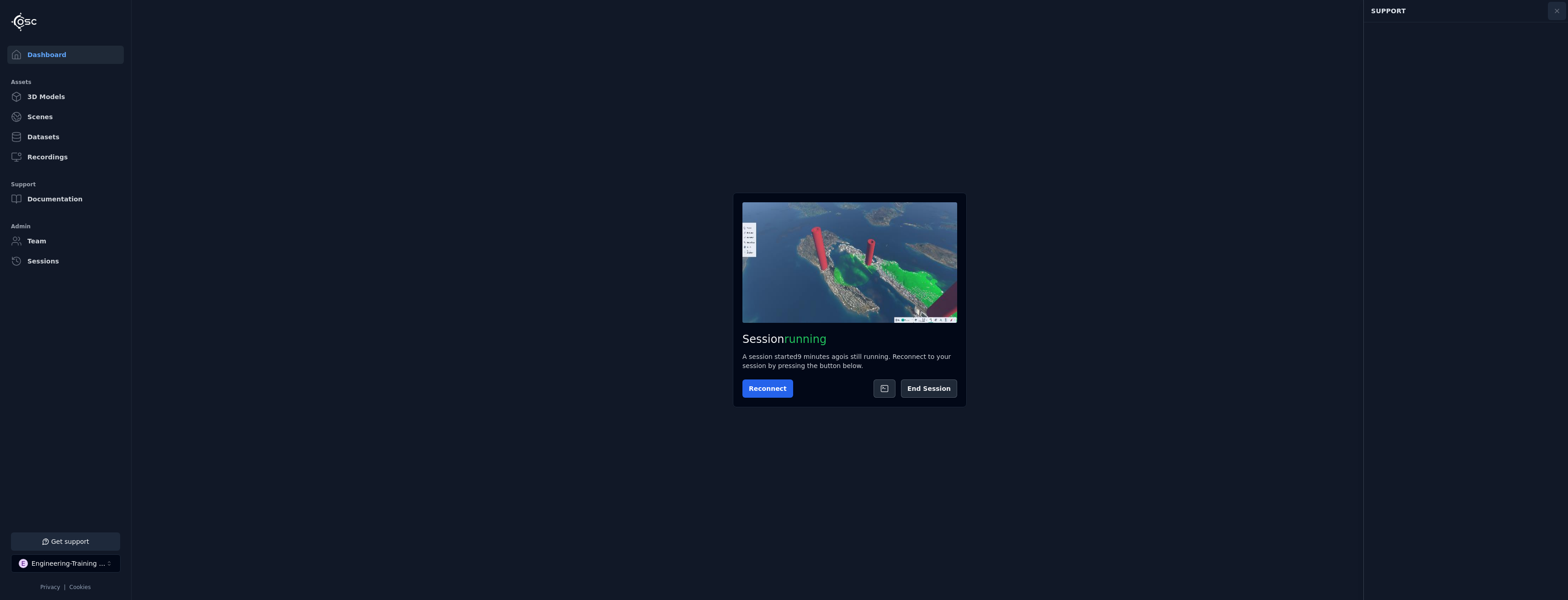
click at [1558, 10] on icon at bounding box center [1557, 11] width 7 height 7
click at [39, 545] on icon at bounding box center [35, 542] width 7 height 7
click at [1196, 413] on main "Session running A session started 9 minutes ago is still running. Reconnect to …" at bounding box center [850, 300] width 1437 height 600
click at [1555, 12] on icon at bounding box center [1557, 11] width 7 height 7
click at [80, 535] on button "Get support" at bounding box center [65, 542] width 109 height 18
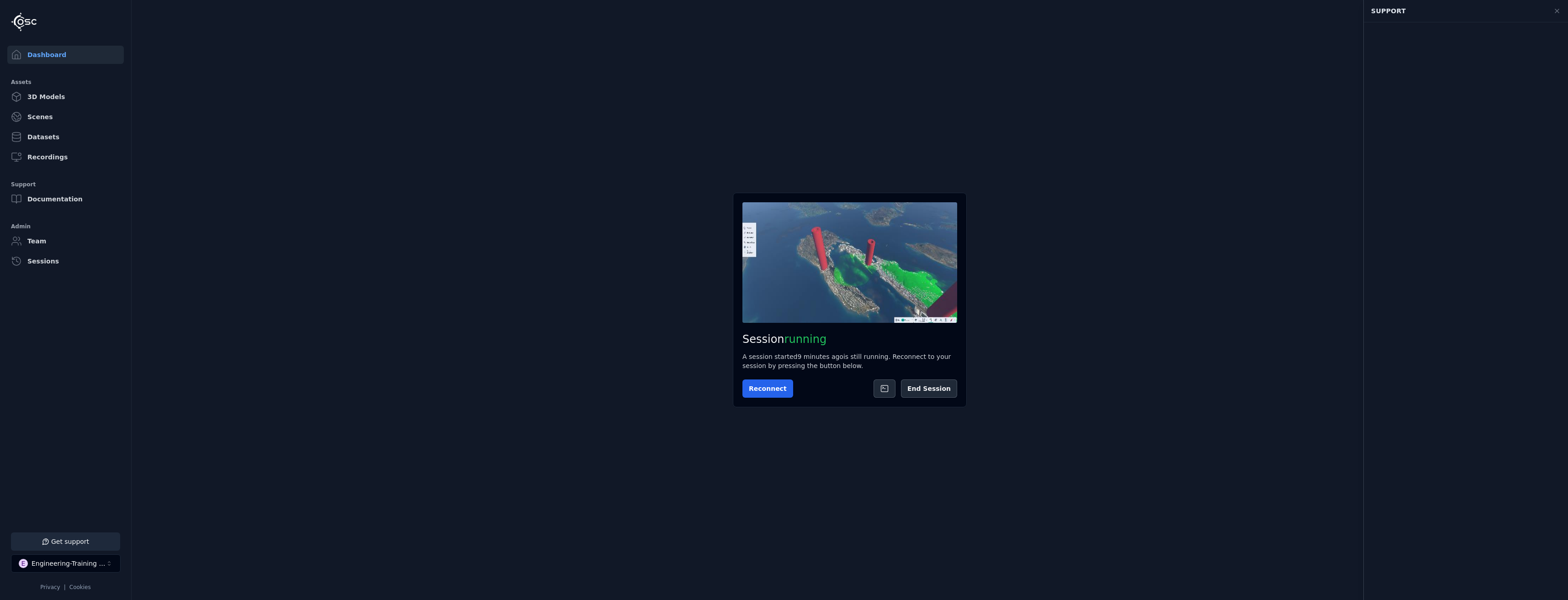
click at [1289, 225] on main "Session running A session started 9 minutes ago is still running. Reconnect to …" at bounding box center [850, 300] width 1437 height 600
click at [1558, 12] on icon at bounding box center [1557, 11] width 7 height 7
click at [62, 529] on li "2 unread messages E Engineering-Training (SSO Staging) Privacy | Cookies" at bounding box center [65, 562] width 131 height 73
click at [56, 537] on button "2 unread messages" at bounding box center [65, 542] width 109 height 18
click at [1556, 10] on icon at bounding box center [1557, 11] width 7 height 7
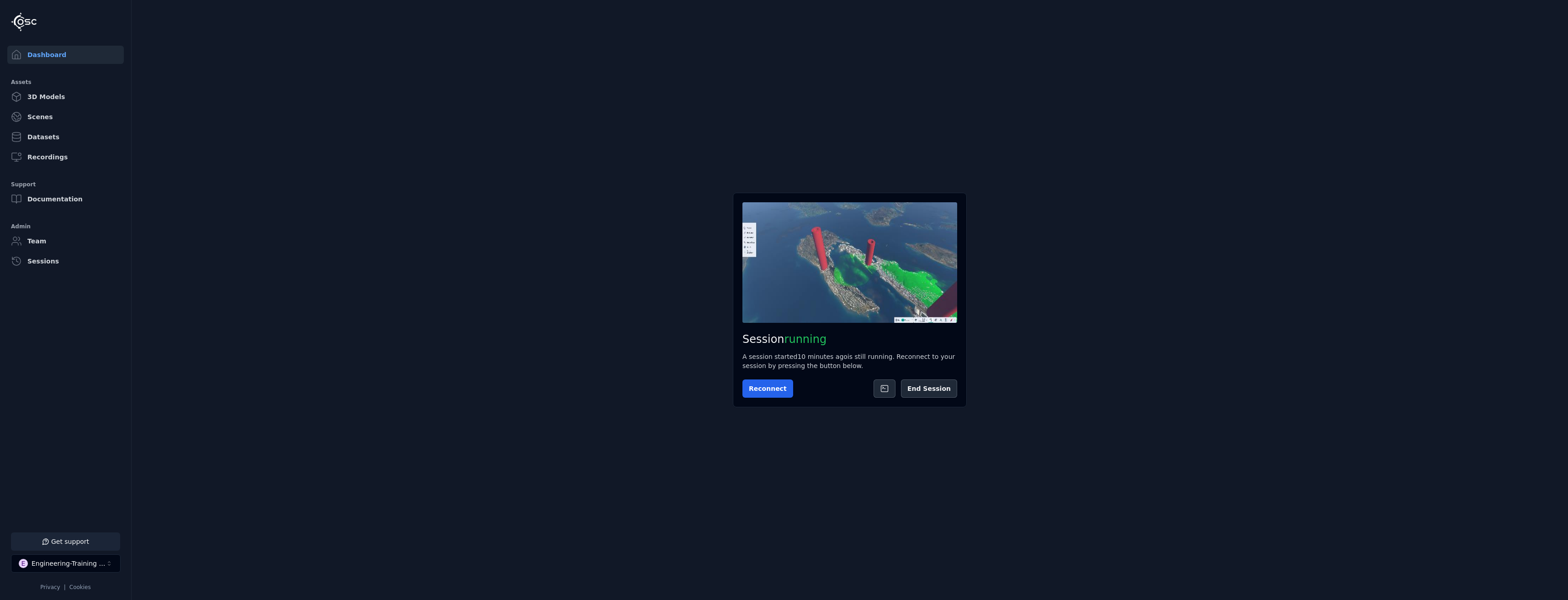
click at [74, 547] on button "Get support" at bounding box center [65, 542] width 109 height 18
click at [1558, 9] on icon at bounding box center [1557, 11] width 7 height 7
click at [156, 424] on main "Session running A session started 11 minutes ago is still running. Reconnect to…" at bounding box center [850, 300] width 1437 height 600
click at [87, 544] on button "1 unread message" at bounding box center [65, 542] width 109 height 18
click at [437, 434] on main "Session running A session started 11 minutes ago is still running. Reconnect to…" at bounding box center [850, 300] width 1437 height 600
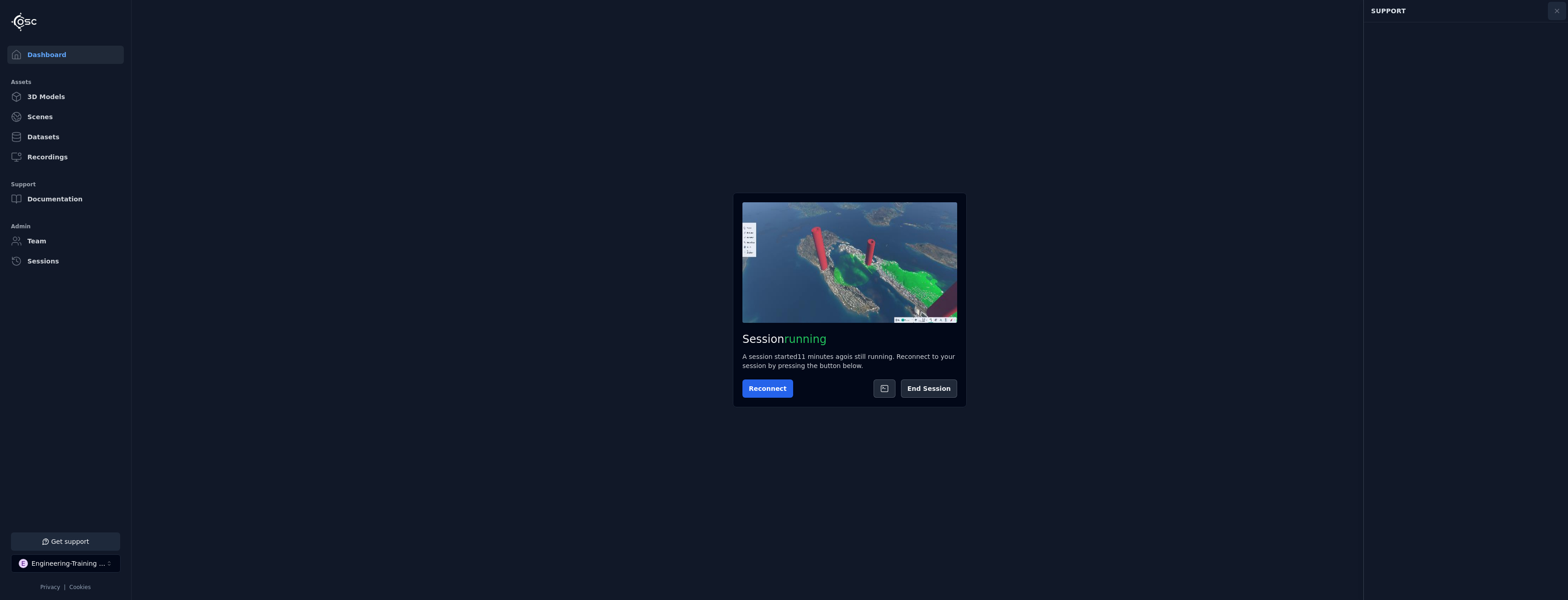
click at [1554, 13] on icon at bounding box center [1557, 11] width 7 height 7
click at [109, 540] on button "Get support" at bounding box center [65, 542] width 109 height 18
click at [1561, 12] on button at bounding box center [1557, 11] width 18 height 18
click at [759, 395] on button "Reconnect" at bounding box center [768, 389] width 51 height 18
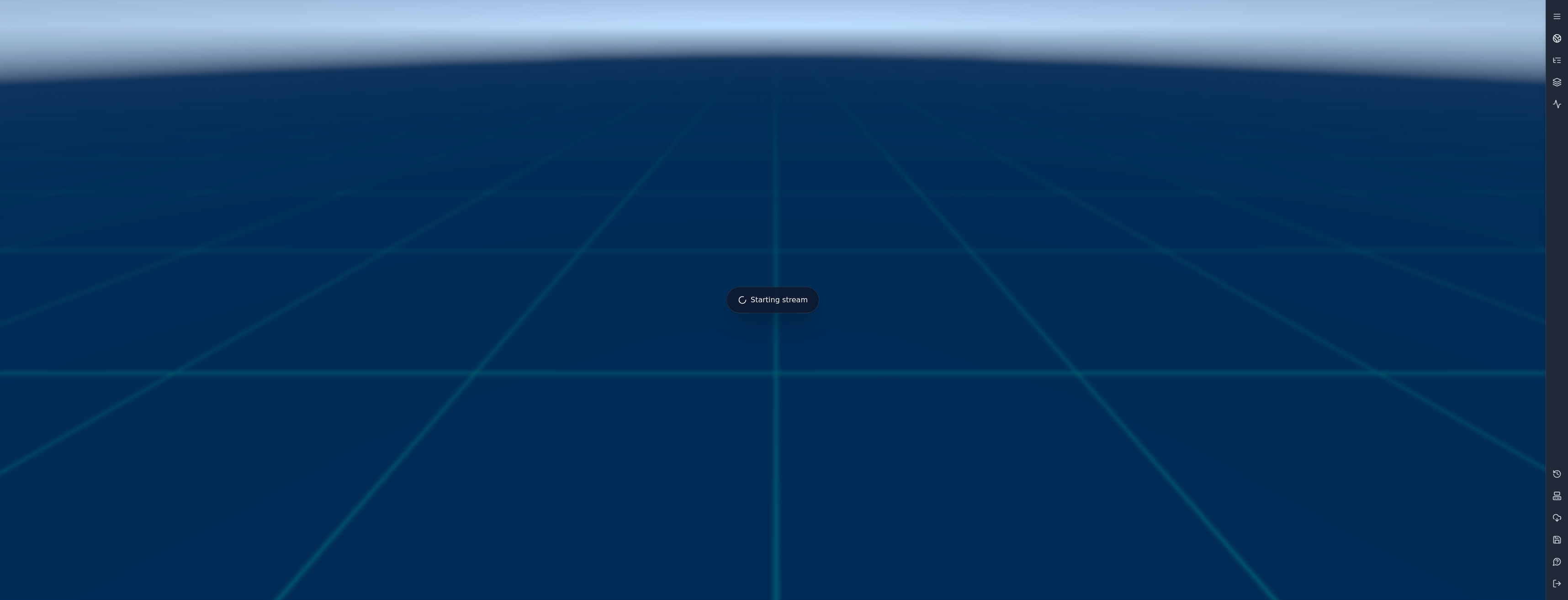
click at [1561, 33] on link at bounding box center [1557, 38] width 22 height 22
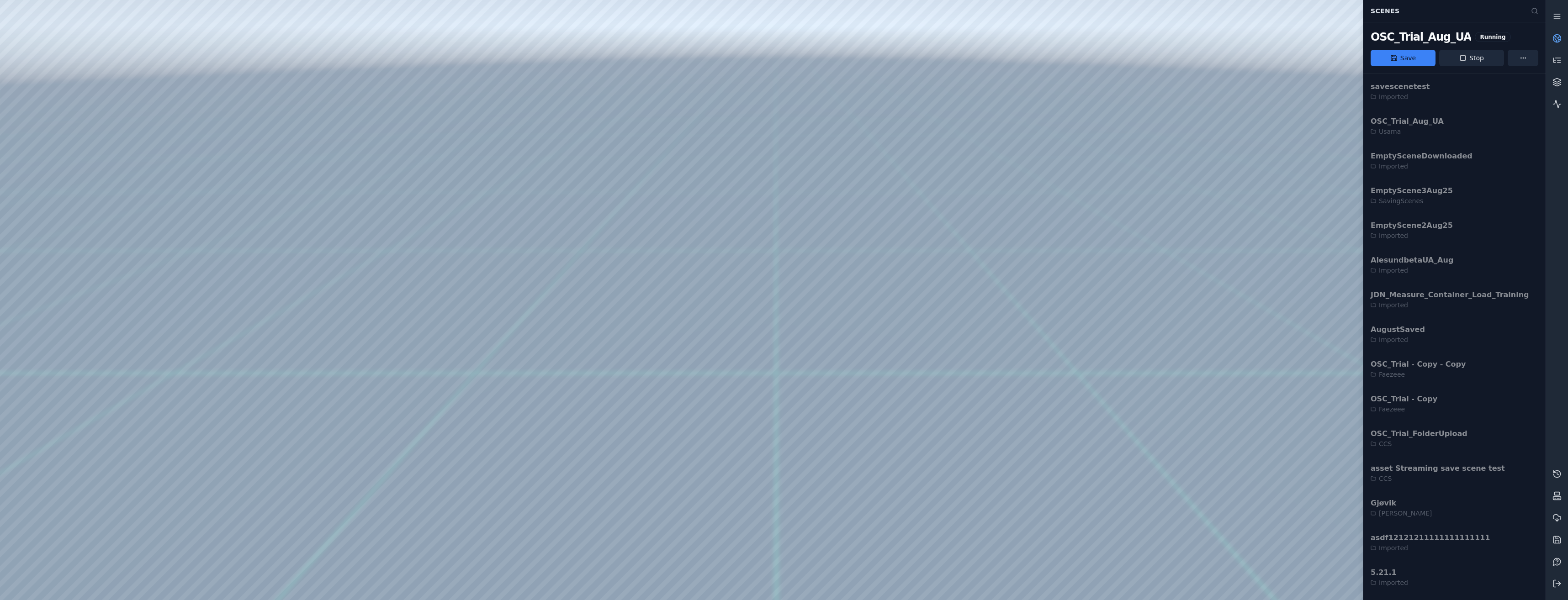
click at [1559, 31] on link at bounding box center [1557, 38] width 22 height 22
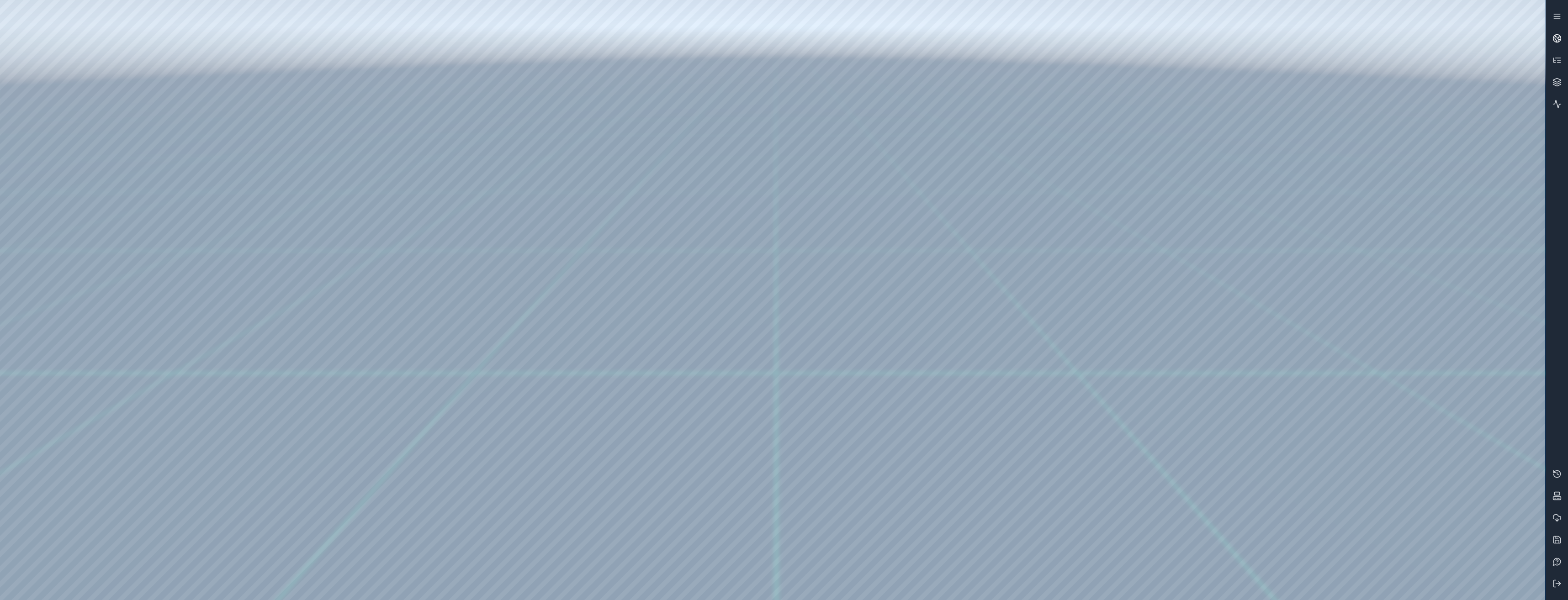
click at [1559, 31] on link at bounding box center [1557, 38] width 22 height 22
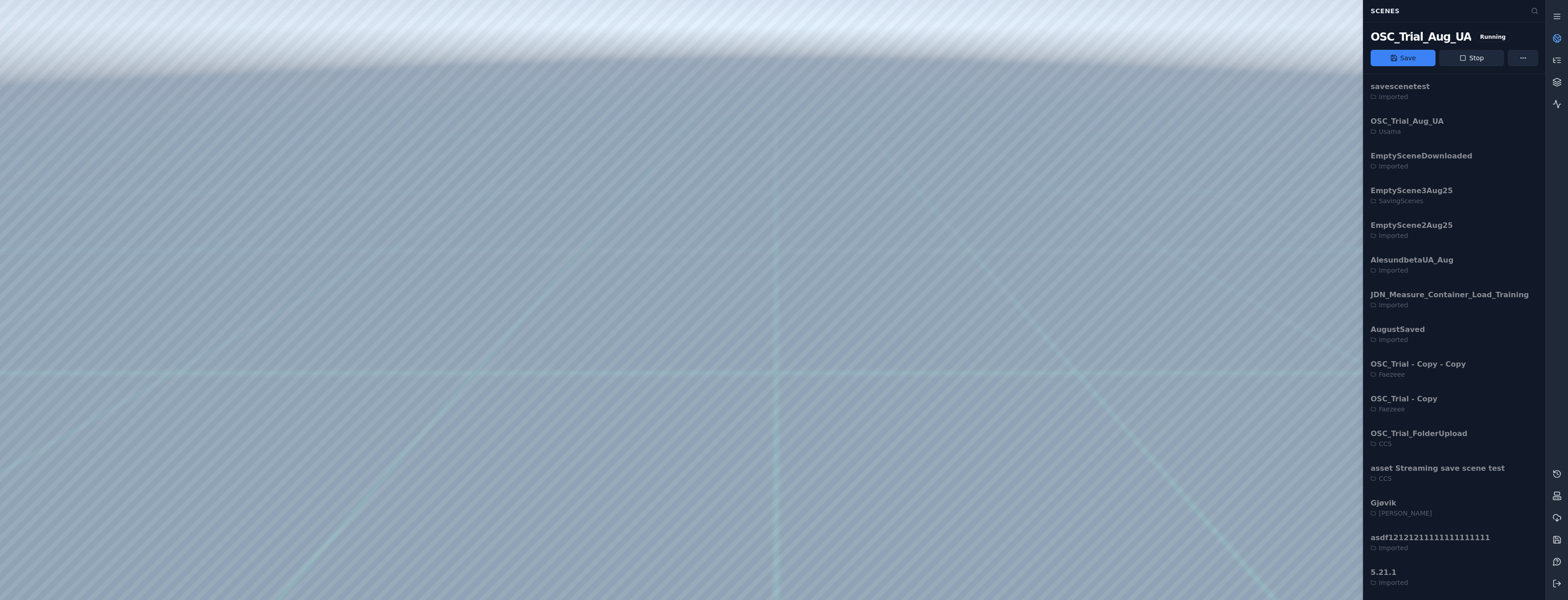
click at [1559, 31] on link at bounding box center [1557, 38] width 22 height 22
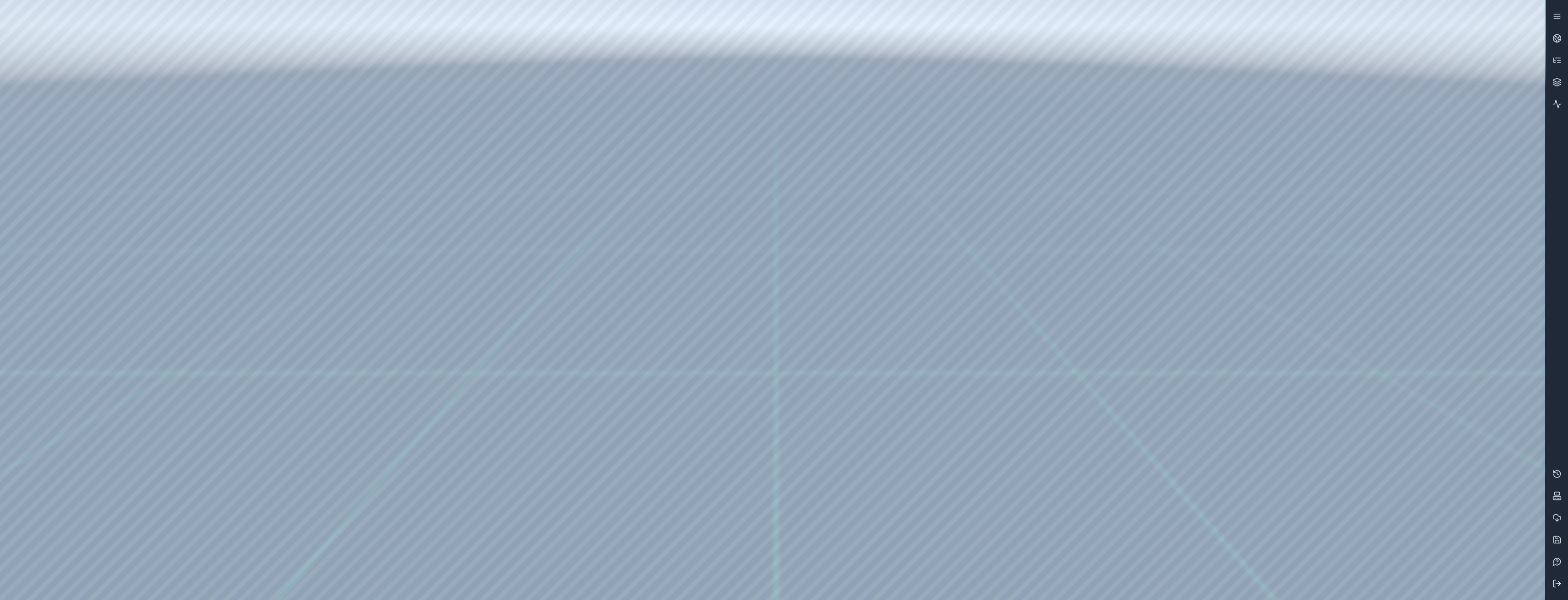
click at [1561, 586] on button at bounding box center [1557, 584] width 22 height 22
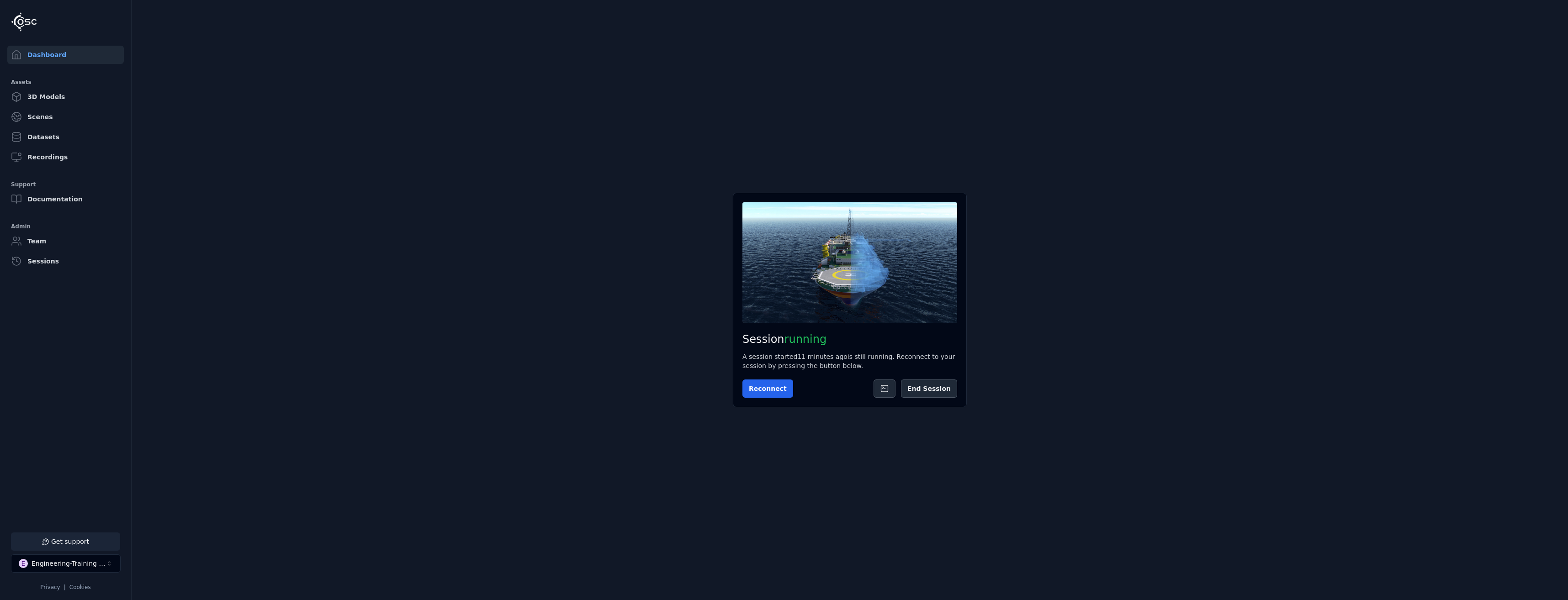
click at [76, 548] on button "Get support" at bounding box center [65, 542] width 109 height 18
click at [1558, 10] on icon at bounding box center [1557, 11] width 4 height 4
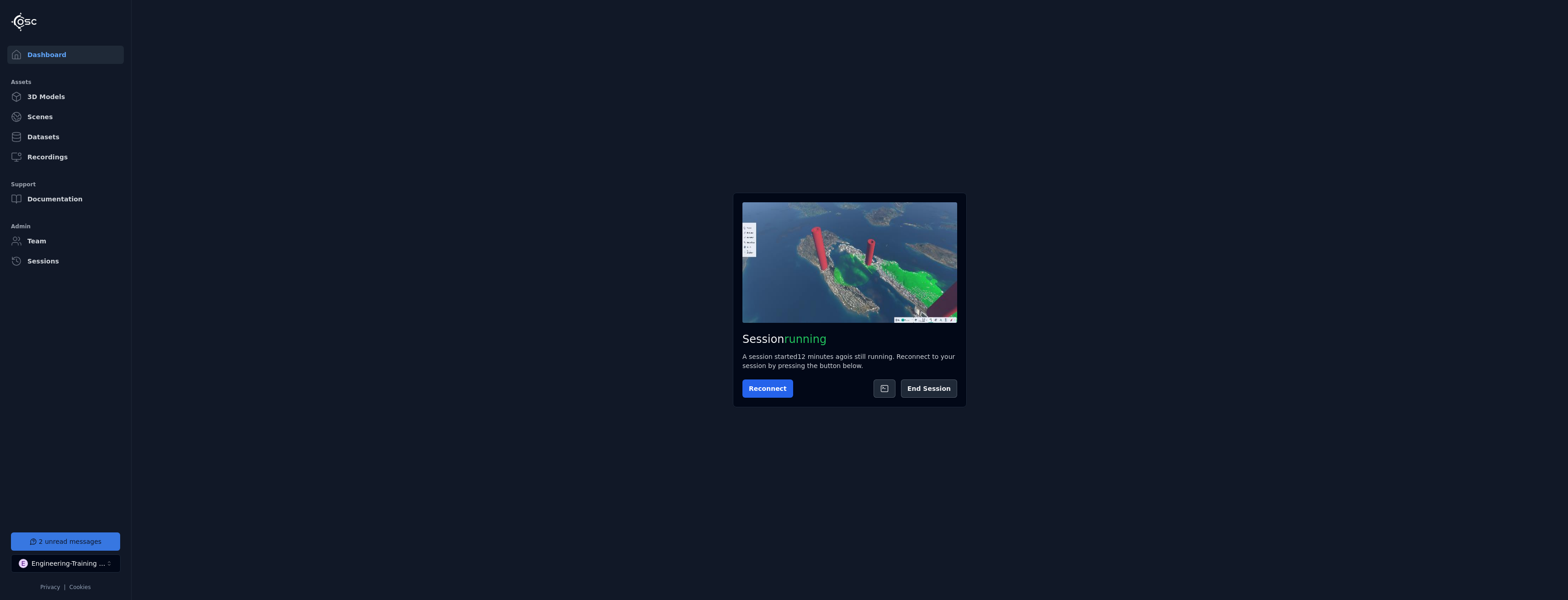
click at [72, 539] on button "2 unread messages" at bounding box center [65, 542] width 109 height 18
click at [570, 439] on main "Session running A session started 12 minutes ago is still running. Reconnect to…" at bounding box center [850, 300] width 1437 height 600
click at [1554, 13] on icon at bounding box center [1557, 11] width 7 height 7
click at [112, 534] on button "Get support" at bounding box center [65, 542] width 109 height 18
click at [1554, 10] on icon at bounding box center [1557, 11] width 7 height 7
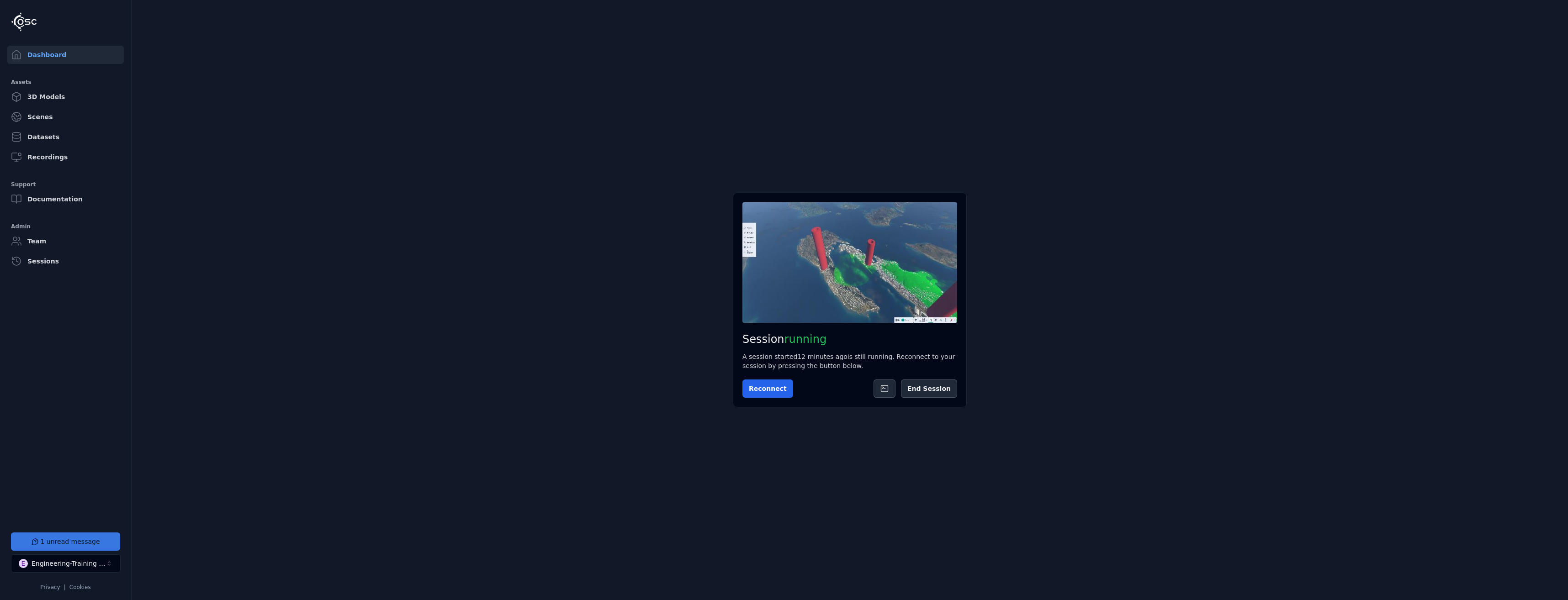
click at [39, 545] on button "1 unread message" at bounding box center [65, 542] width 109 height 18
drag, startPoint x: 1031, startPoint y: 390, endPoint x: 1025, endPoint y: 395, distance: 7.8
click at [1285, 110] on main "Session running A session started 12 minutes ago is still running. Reconnect to…" at bounding box center [850, 300] width 1437 height 600
click at [1555, 7] on button at bounding box center [1557, 11] width 18 height 18
click at [89, 539] on button "Get support" at bounding box center [65, 542] width 109 height 18
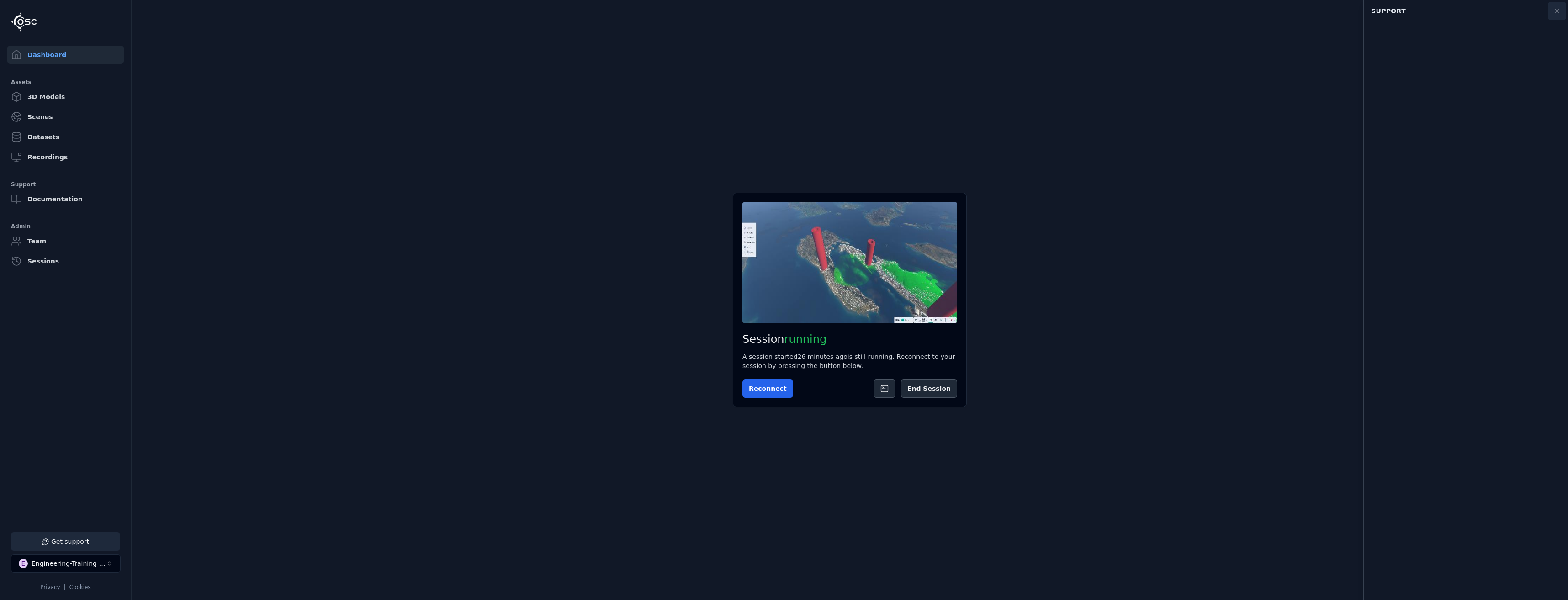
click at [1565, 11] on button at bounding box center [1557, 11] width 18 height 18
click at [62, 539] on button "Get support" at bounding box center [65, 542] width 109 height 18
click at [1559, 8] on icon at bounding box center [1557, 11] width 7 height 7
click at [72, 541] on button "Get support" at bounding box center [65, 542] width 109 height 18
click at [1558, 10] on icon at bounding box center [1557, 11] width 7 height 7
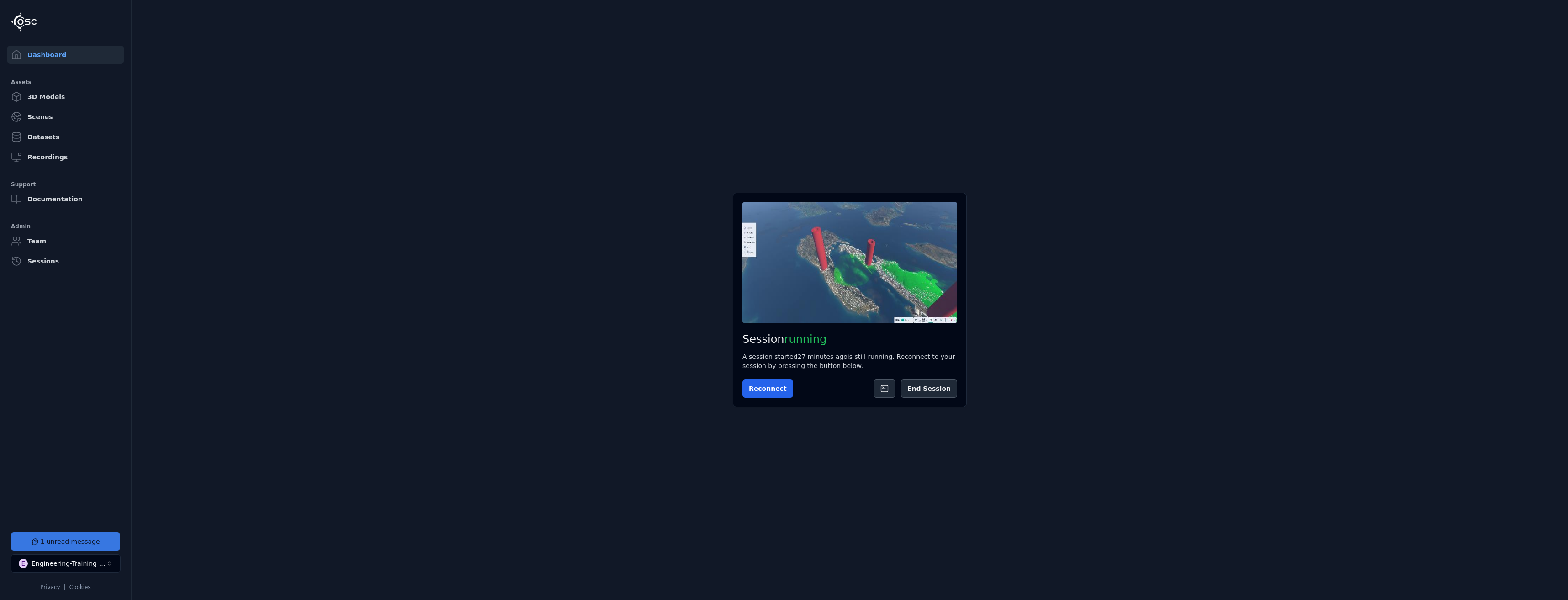
click at [94, 540] on button "1 unread message" at bounding box center [65, 542] width 109 height 18
drag, startPoint x: 1553, startPoint y: 7, endPoint x: 1424, endPoint y: 14, distance: 129.2
click at [1538, 7] on div "Support" at bounding box center [1466, 11] width 205 height 22
click at [1562, 2] on button at bounding box center [1557, 11] width 18 height 18
click at [772, 383] on button "Reconnect" at bounding box center [768, 389] width 51 height 18
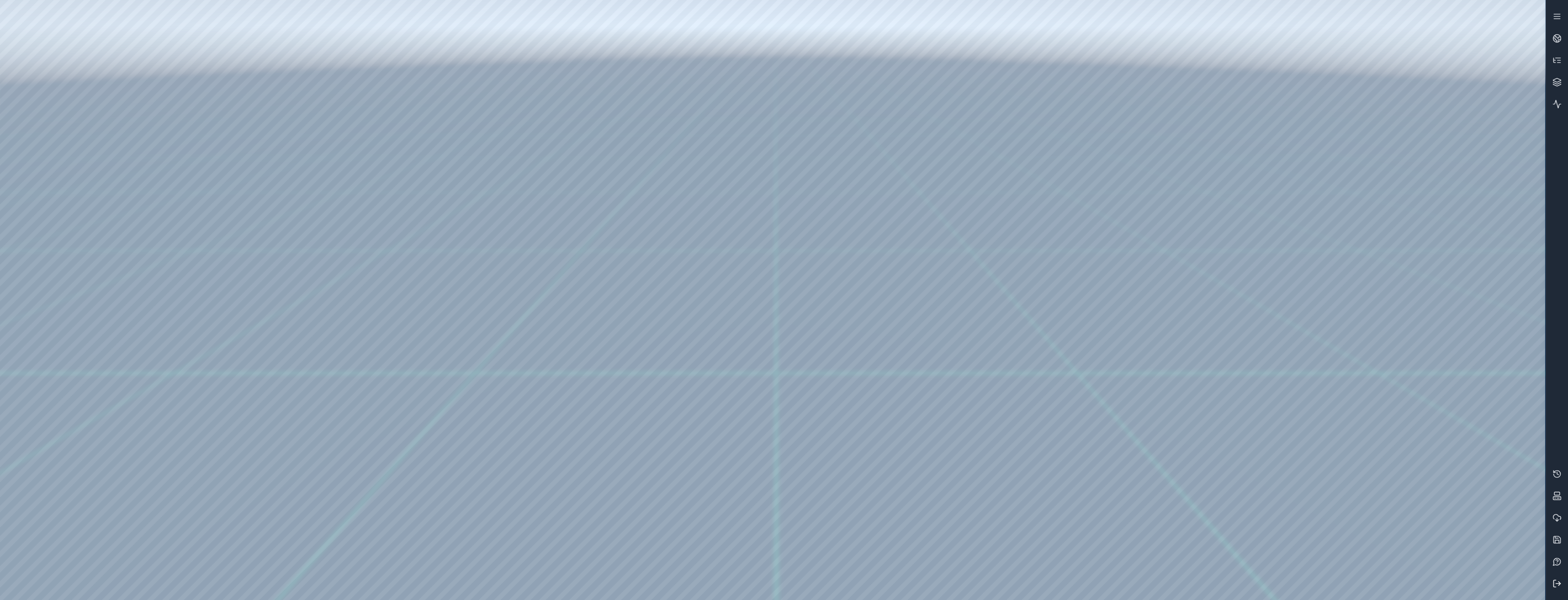
click at [1563, 579] on button at bounding box center [1557, 584] width 22 height 22
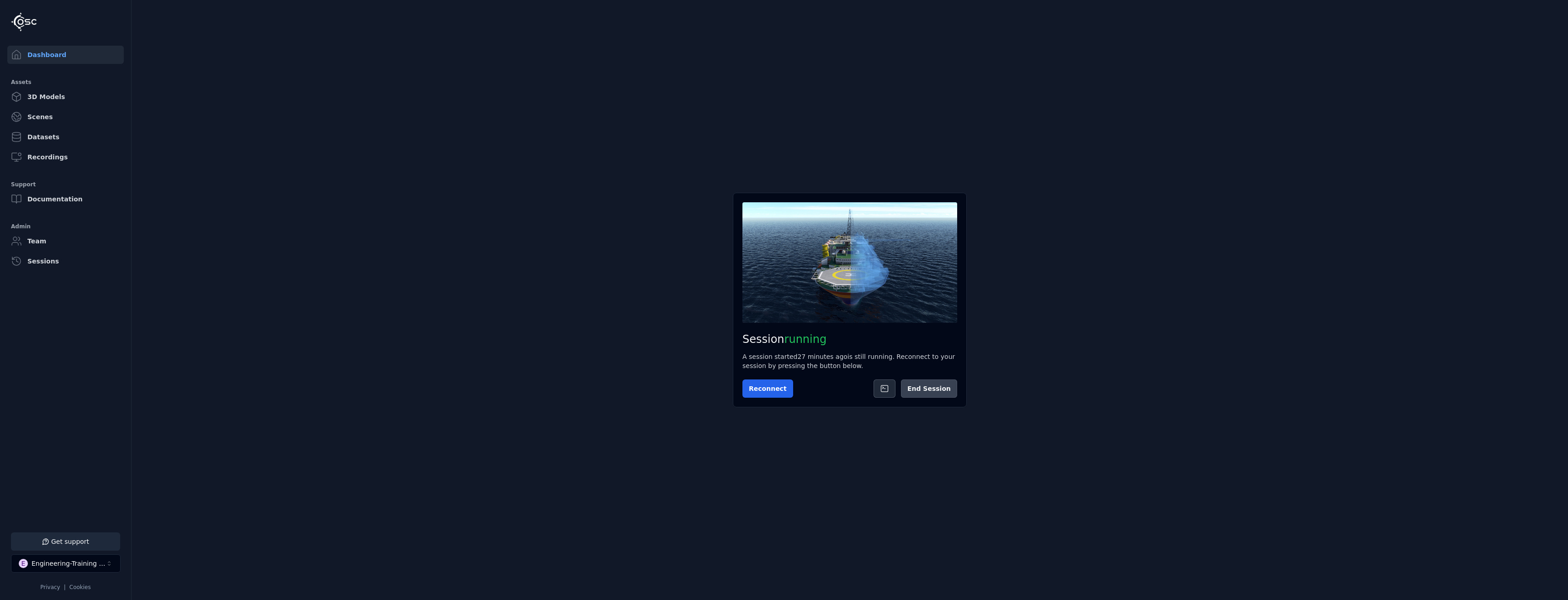
click at [926, 390] on button "End Session" at bounding box center [929, 389] width 56 height 18
click at [796, 392] on button "Start Session" at bounding box center [779, 389] width 72 height 18
click at [759, 389] on button "Connect" at bounding box center [763, 389] width 42 height 18
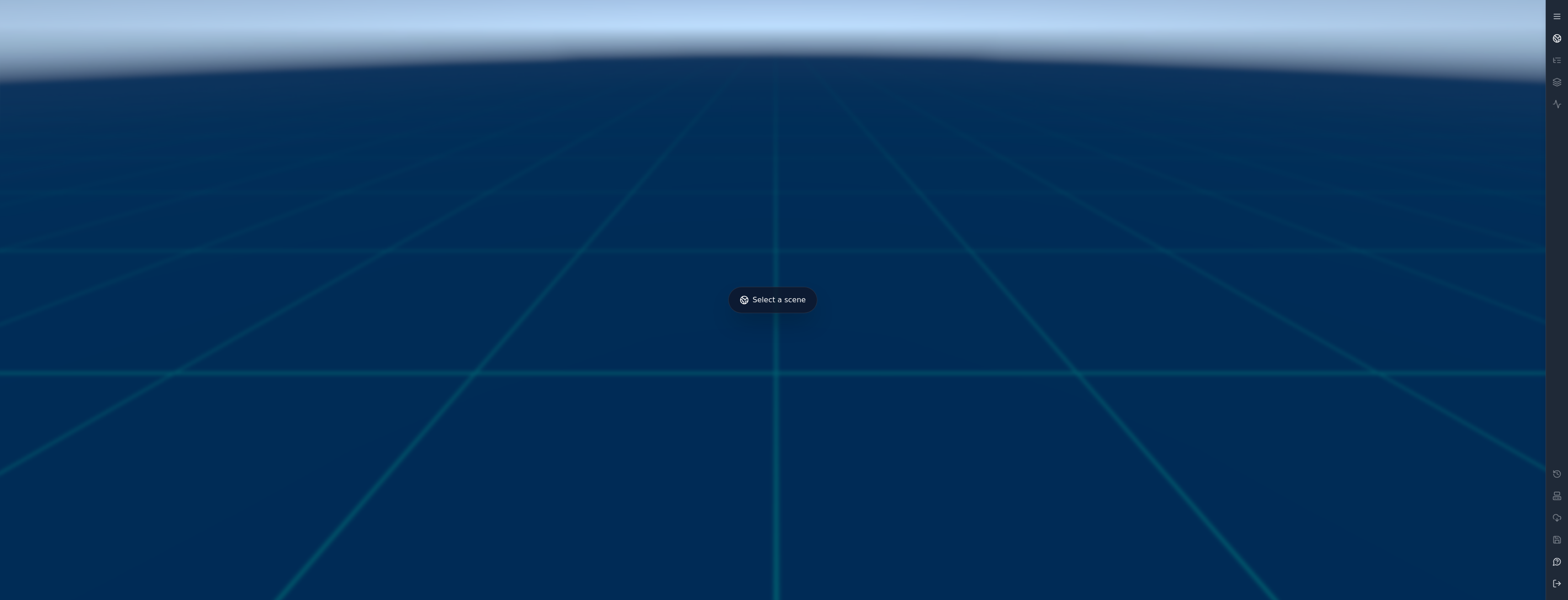
click at [1558, 40] on icon at bounding box center [1559, 41] width 2 height 2
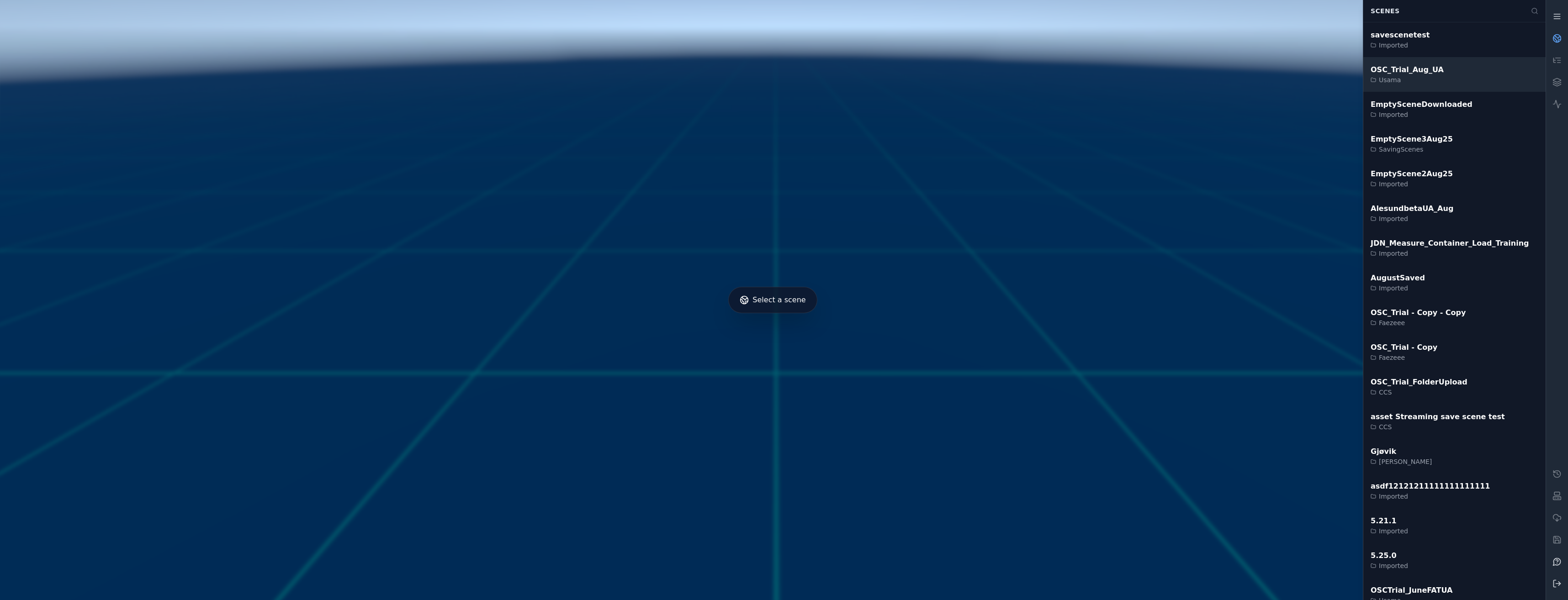
click at [1499, 71] on div "OSC_Trial_Aug_UA Usama" at bounding box center [1454, 74] width 182 height 35
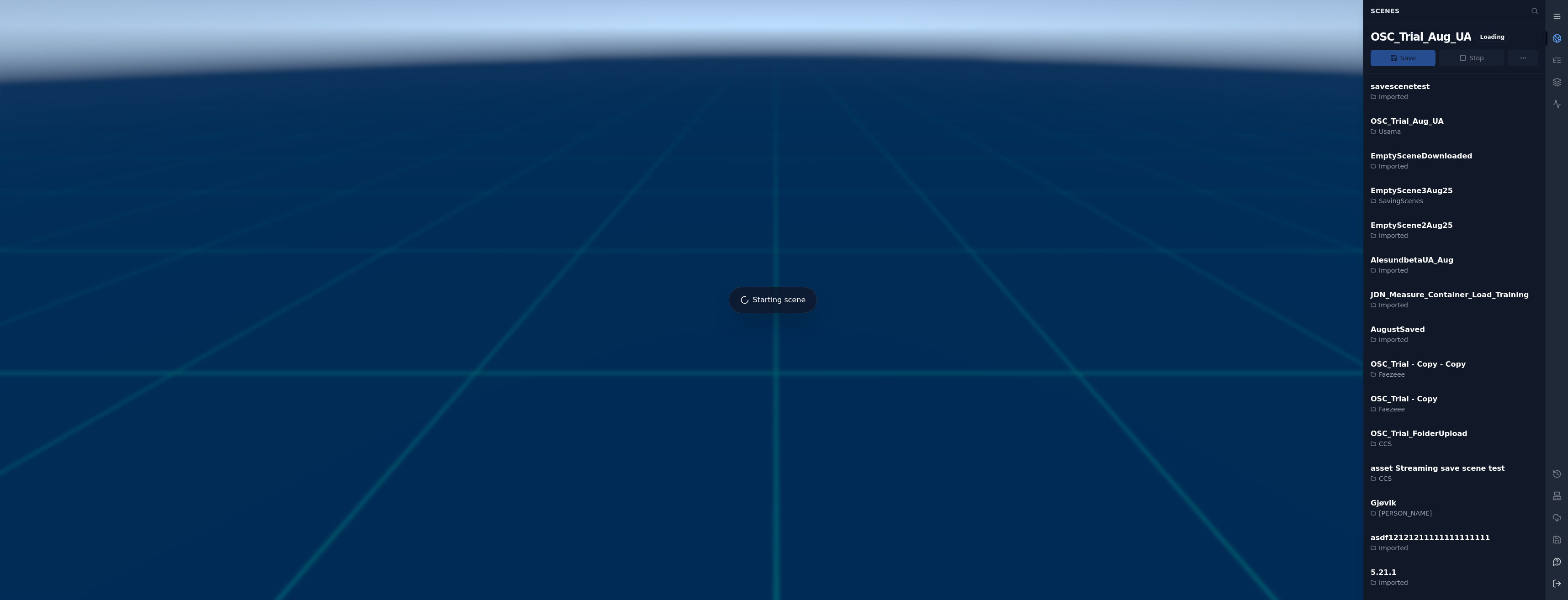
click at [1562, 35] on link at bounding box center [1557, 38] width 22 height 22
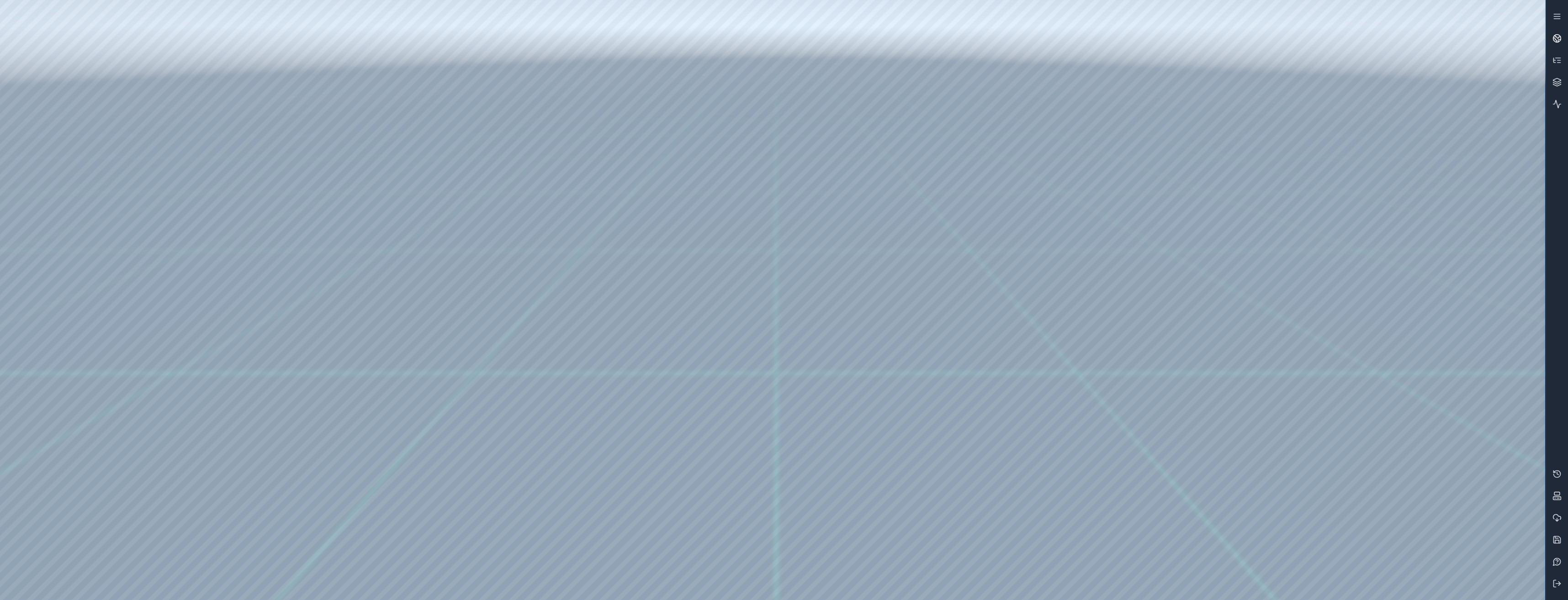
click at [1563, 35] on link at bounding box center [1557, 38] width 22 height 22
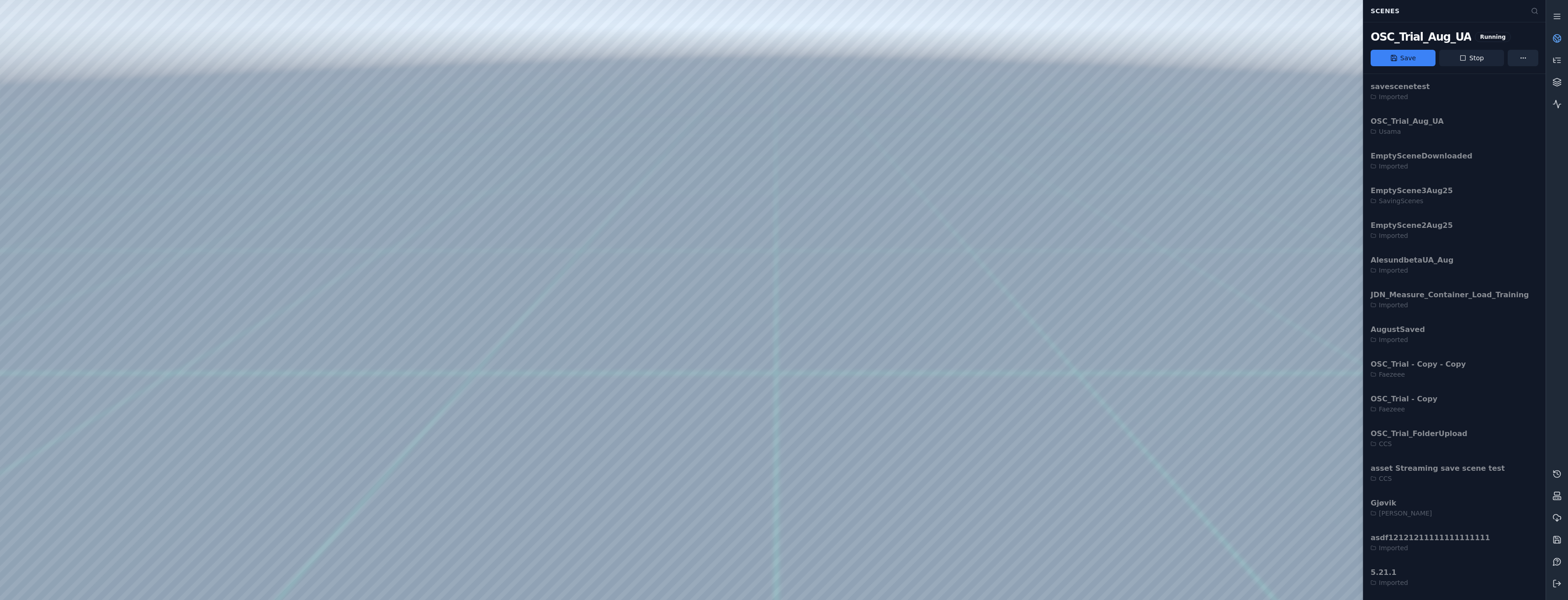
click at [1485, 52] on button "Stop" at bounding box center [1471, 58] width 65 height 16
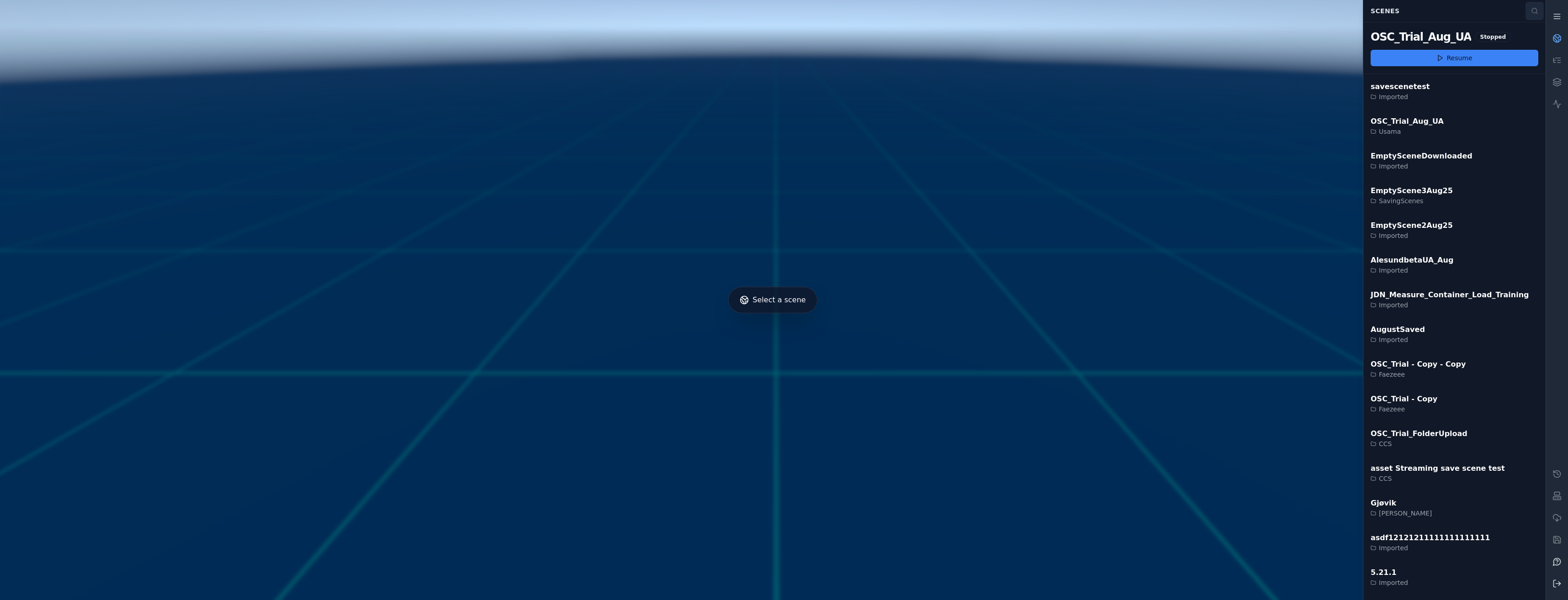
click at [1532, 7] on button at bounding box center [1535, 11] width 18 height 18
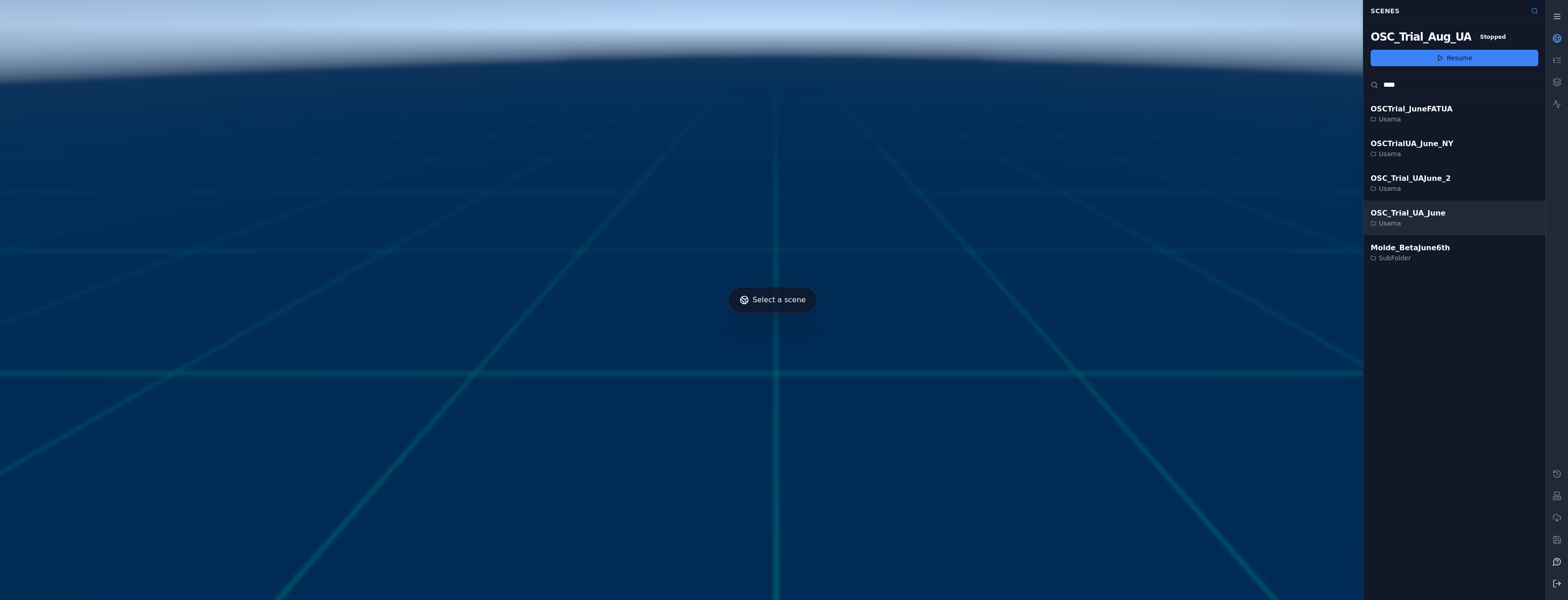
type input "****"
click at [1525, 212] on div "OSC_Trial_UA_June Usama" at bounding box center [1454, 218] width 182 height 35
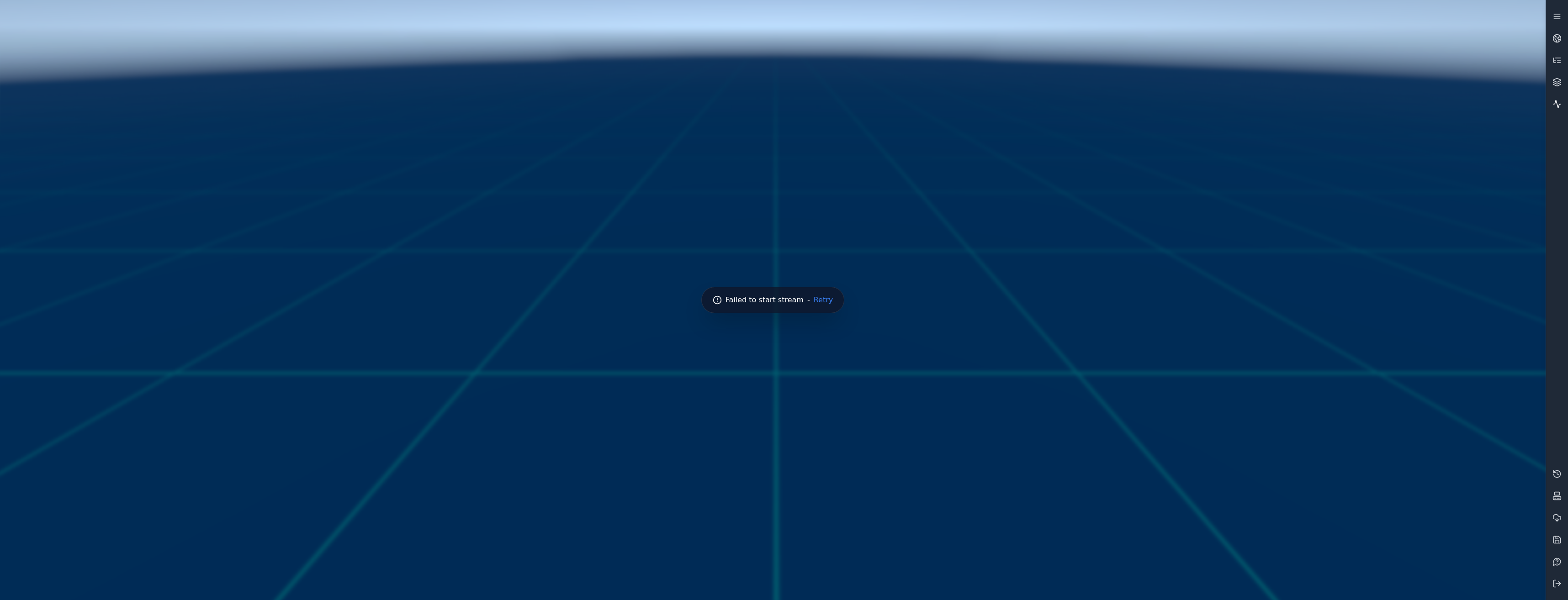
click at [1564, 103] on link at bounding box center [1557, 104] width 22 height 22
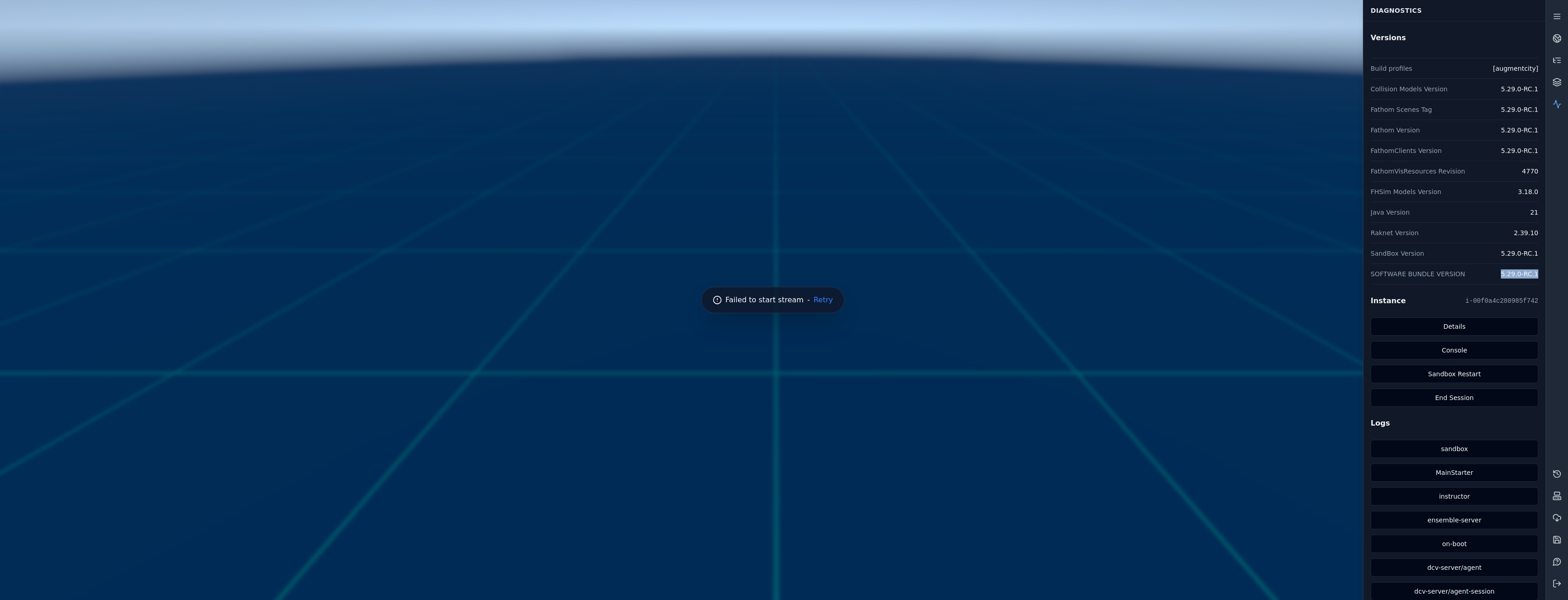
drag, startPoint x: 1497, startPoint y: 273, endPoint x: 1541, endPoint y: 274, distance: 44.0
click at [1541, 274] on div "Versions Build profiles [augmentcity] Collision Models Version 5.29.0-RC.1 Fath…" at bounding box center [1454, 311] width 182 height 579
copy dd "5.29.0-RC.1"
click at [1558, 32] on link at bounding box center [1557, 38] width 22 height 22
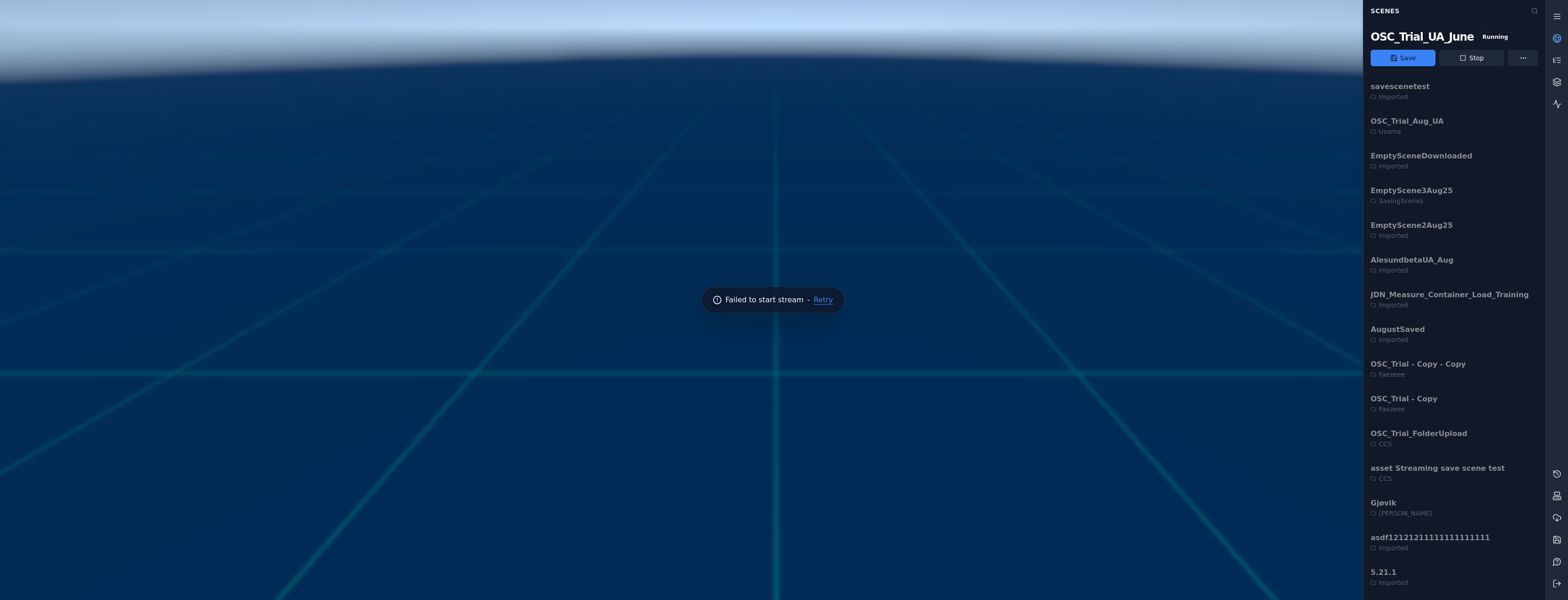
click at [814, 298] on button "Retry" at bounding box center [824, 300] width 19 height 7
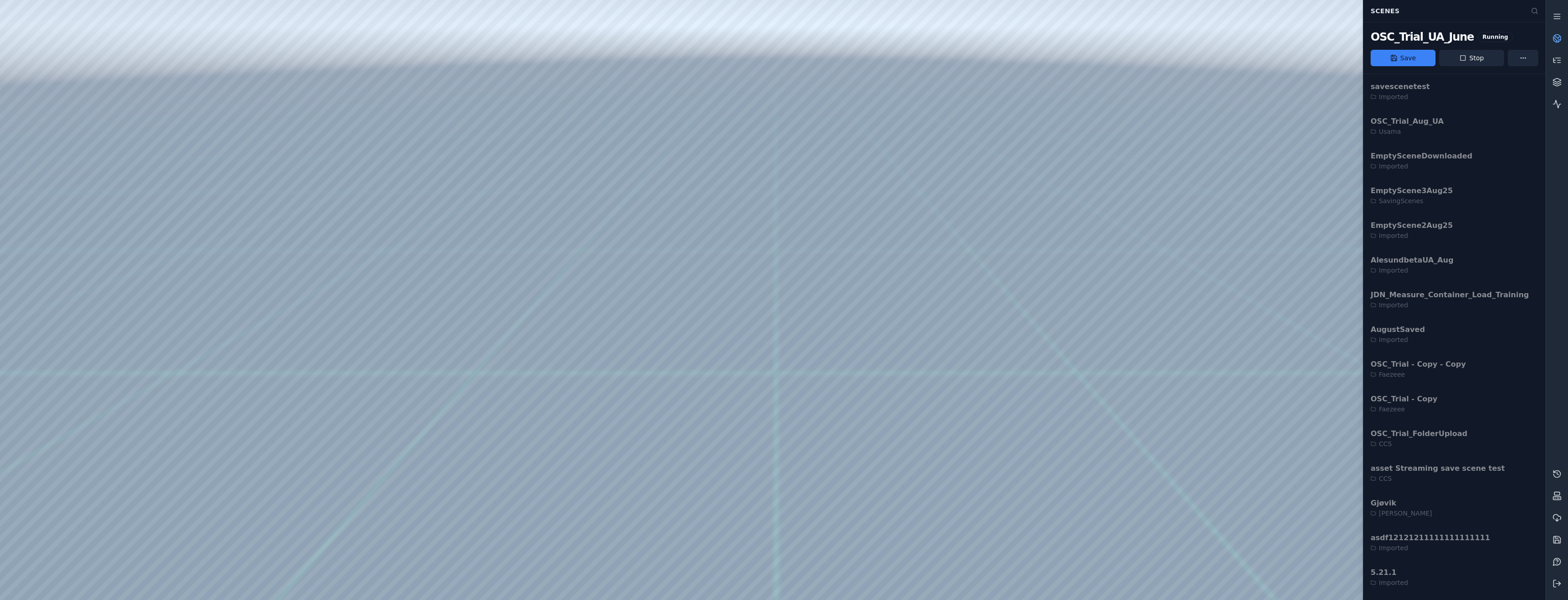
drag, startPoint x: 837, startPoint y: 257, endPoint x: 633, endPoint y: 285, distance: 205.9
drag, startPoint x: 633, startPoint y: 285, endPoint x: 393, endPoint y: 265, distance: 240.8
click at [403, 268] on div at bounding box center [772, 300] width 1545 height 600
click at [1560, 585] on icon at bounding box center [1556, 584] width 9 height 9
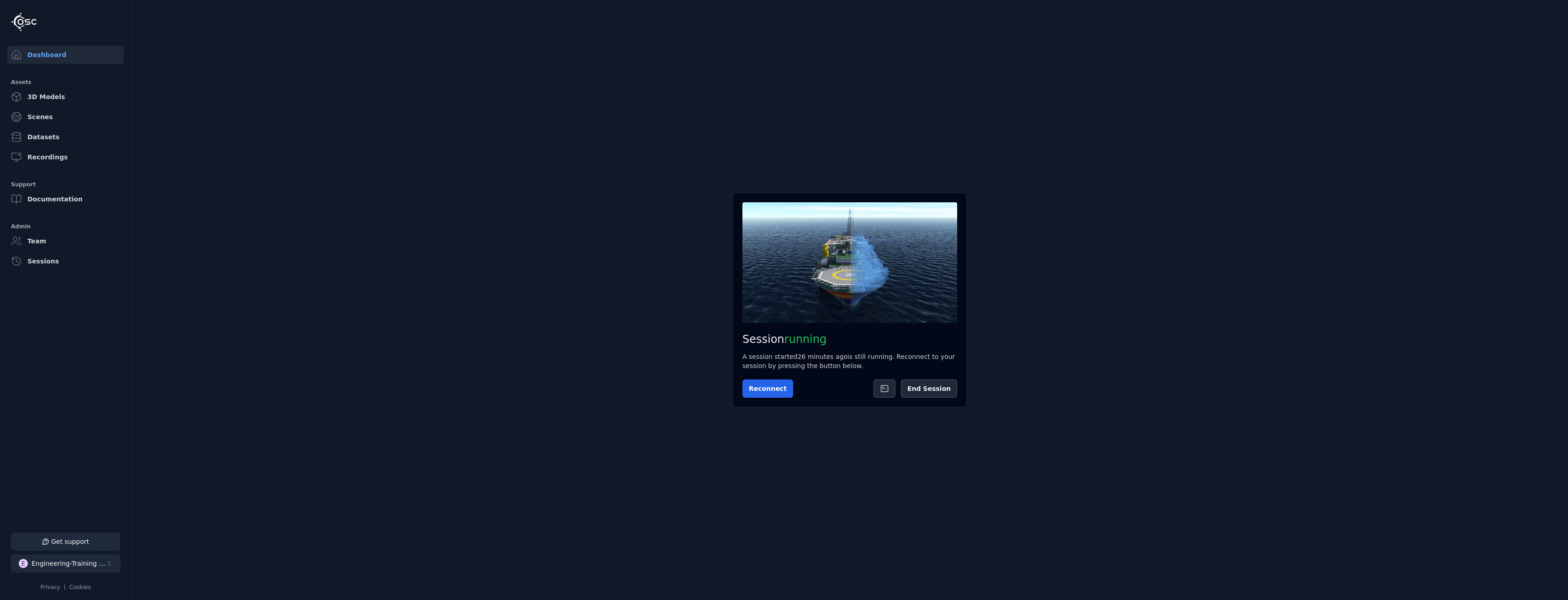
click at [76, 559] on div "Engineering-Training (SSO Staging)" at bounding box center [69, 563] width 74 height 9
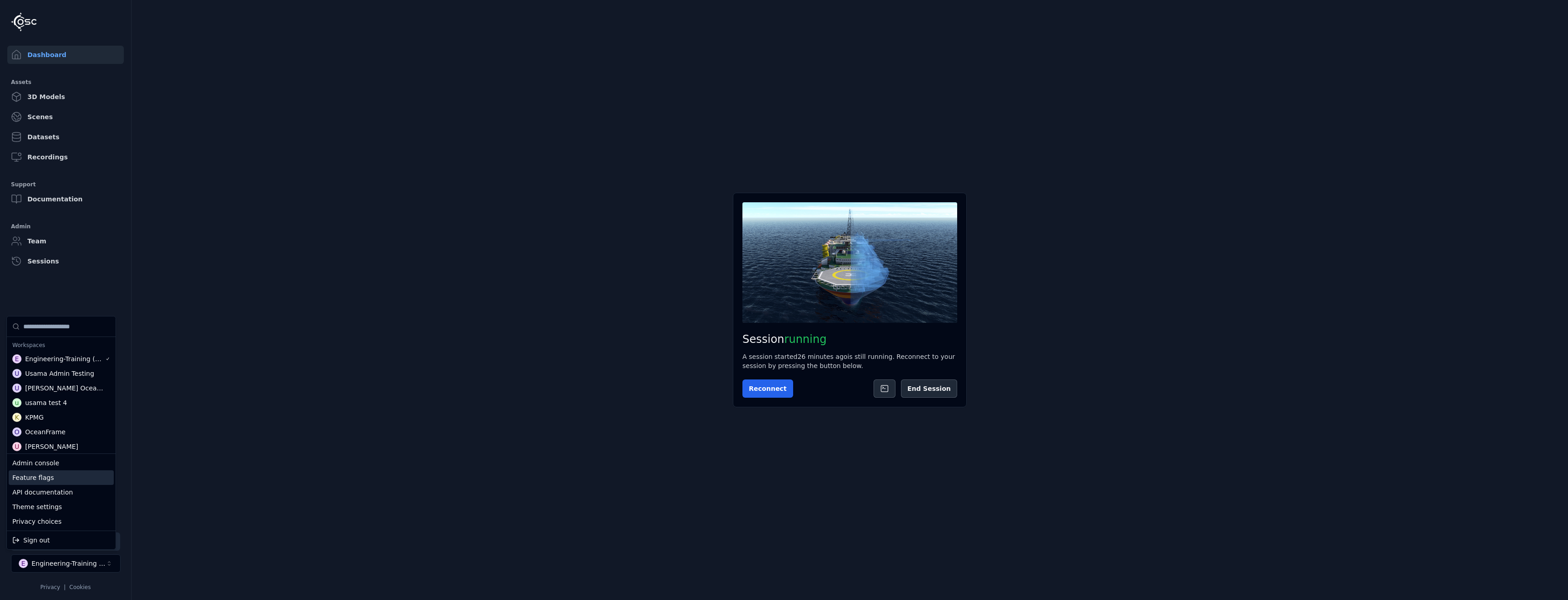
click at [63, 474] on div "Feature flags" at bounding box center [61, 478] width 105 height 15
select select "*****"
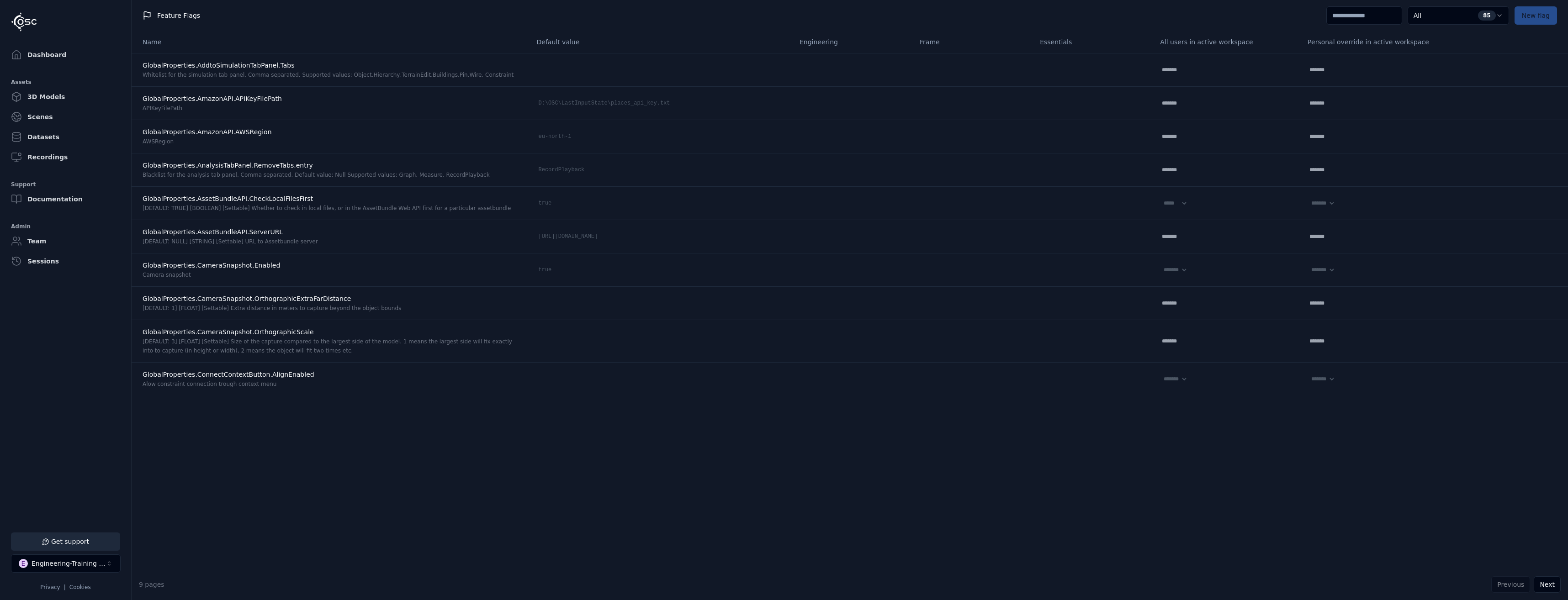
click at [1388, 19] on input at bounding box center [1364, 16] width 76 height 18
type input "***"
select select "****"
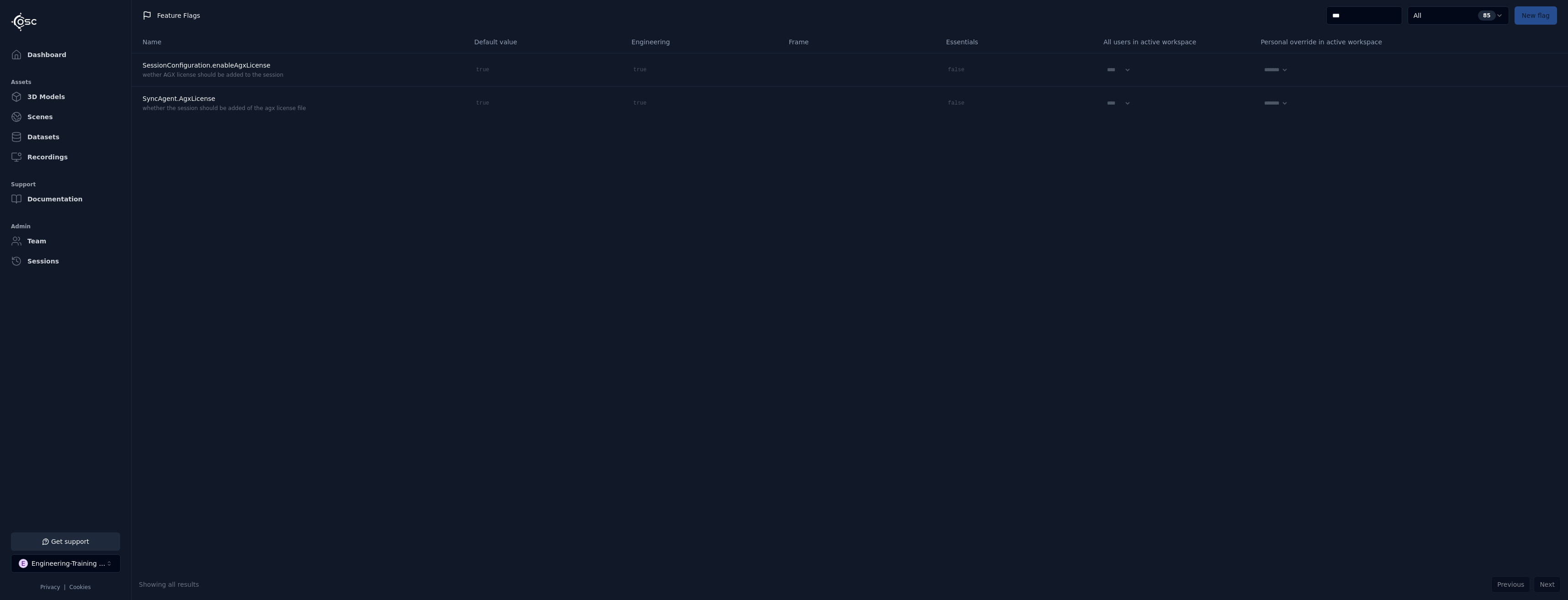
drag, startPoint x: 1380, startPoint y: 16, endPoint x: 1274, endPoint y: 16, distance: 106.0
click at [1295, 16] on div "Feature Flags *** All 85 New flag" at bounding box center [850, 15] width 1437 height 31
type input "*"
select select "*****"
type input "*****"
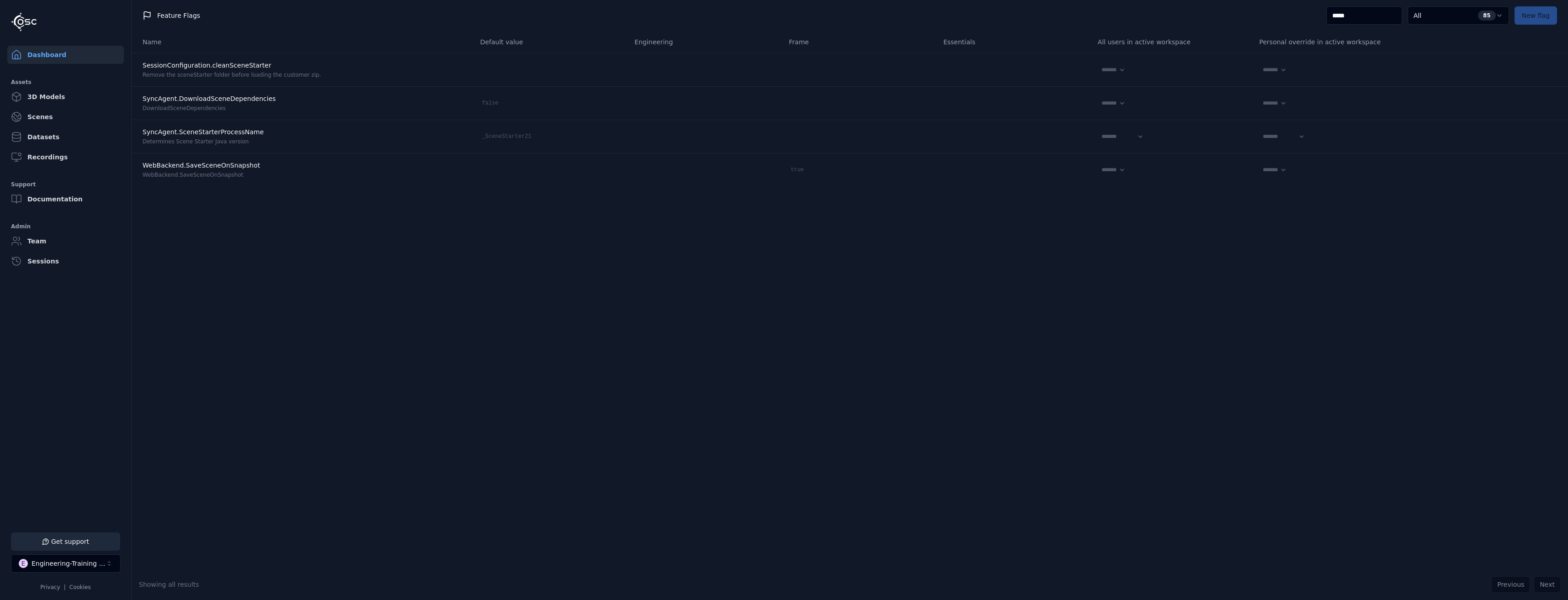
click at [53, 47] on link "Dashboard" at bounding box center [65, 55] width 116 height 18
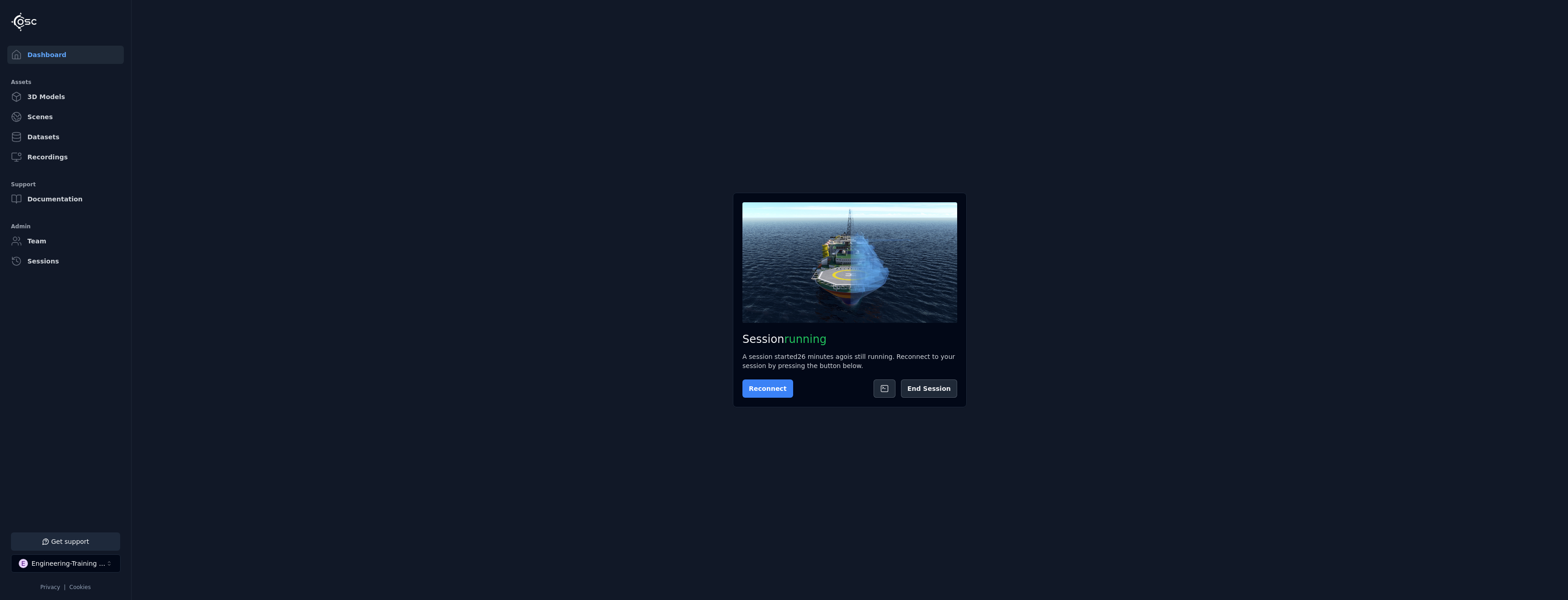
click at [780, 389] on button "Reconnect" at bounding box center [768, 389] width 51 height 18
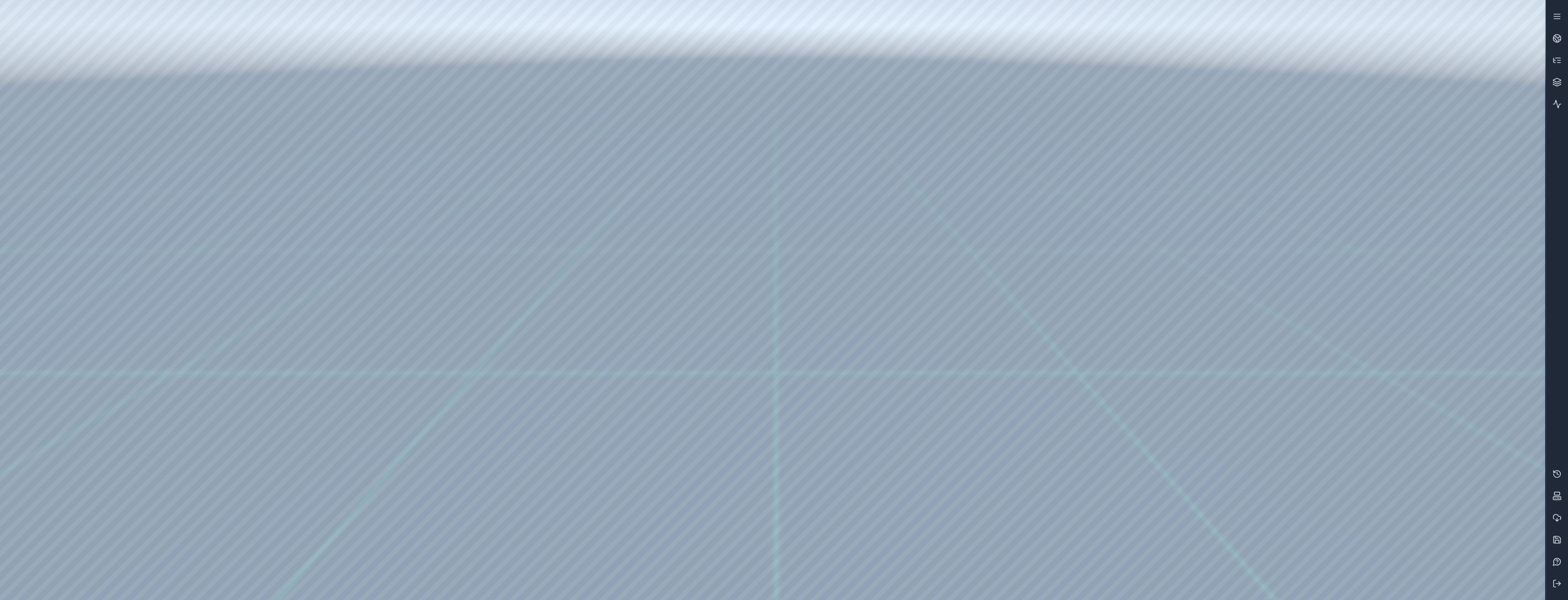
click at [850, 259] on div at bounding box center [772, 300] width 1545 height 600
click at [1558, 475] on icon at bounding box center [1556, 474] width 9 height 9
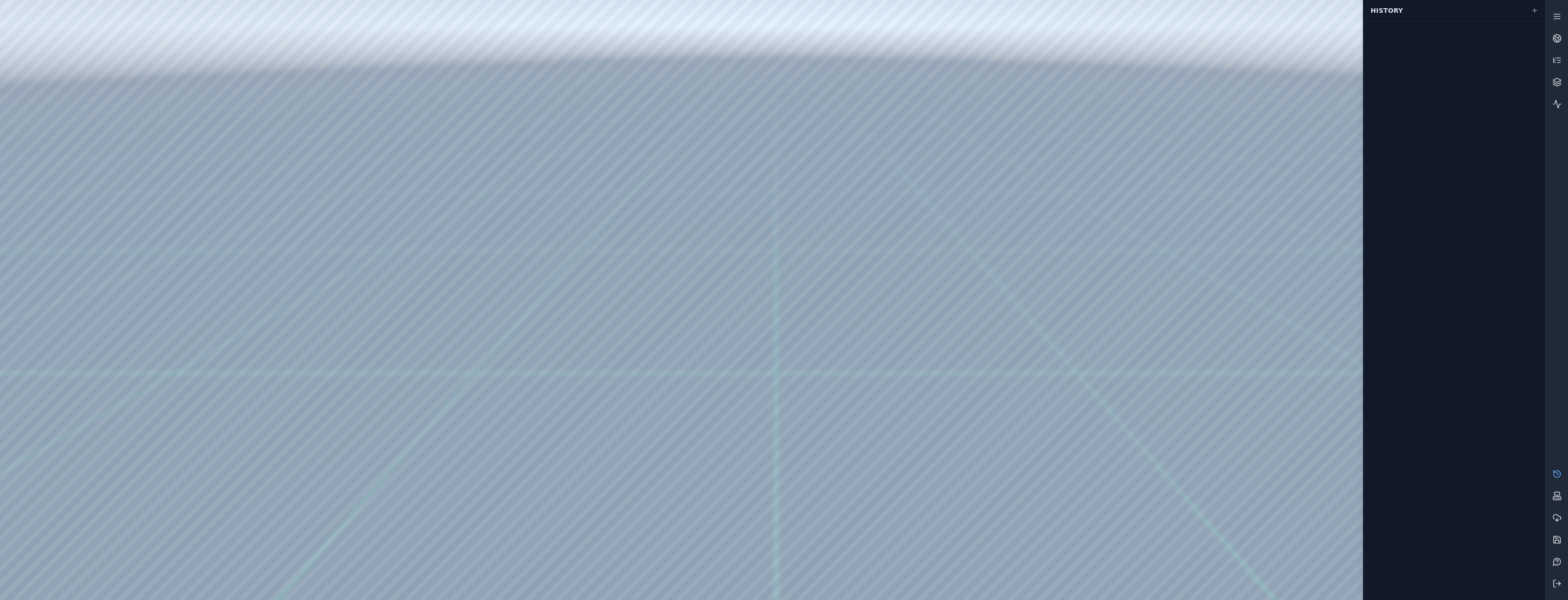
click at [1558, 475] on icon at bounding box center [1556, 474] width 9 height 9
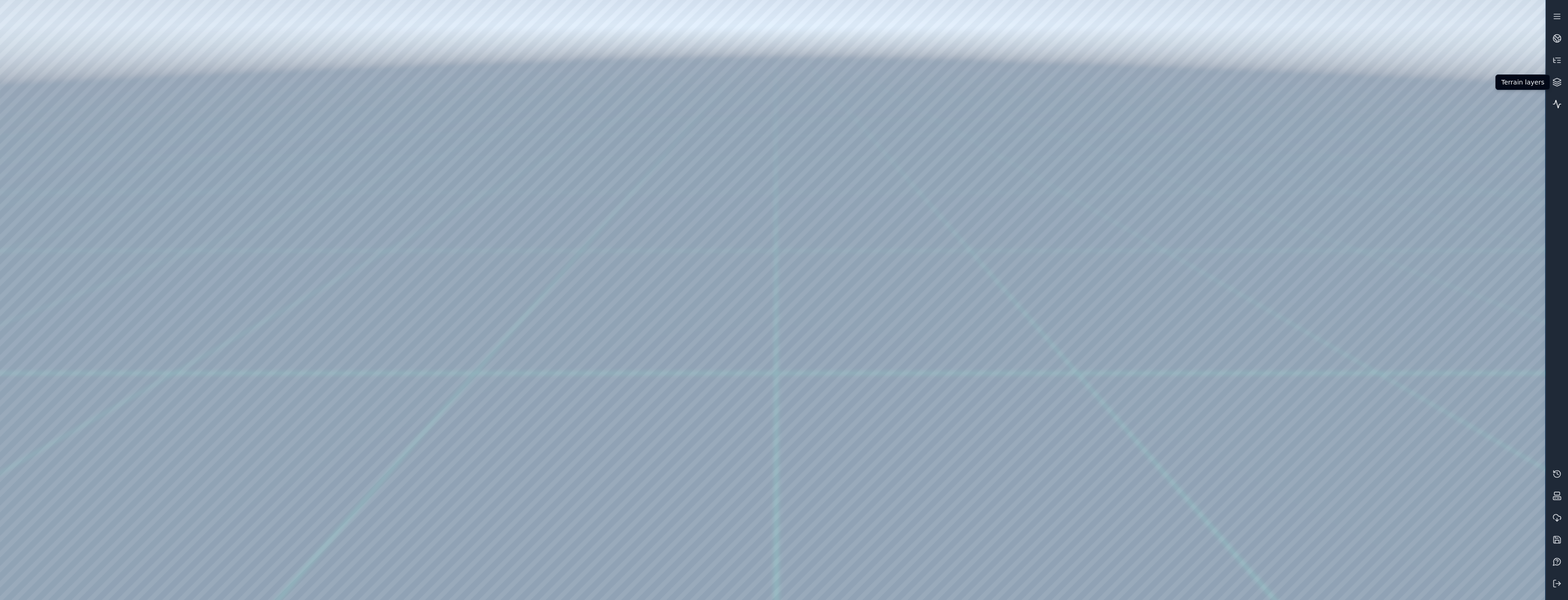
click at [1556, 107] on icon at bounding box center [1556, 104] width 9 height 9
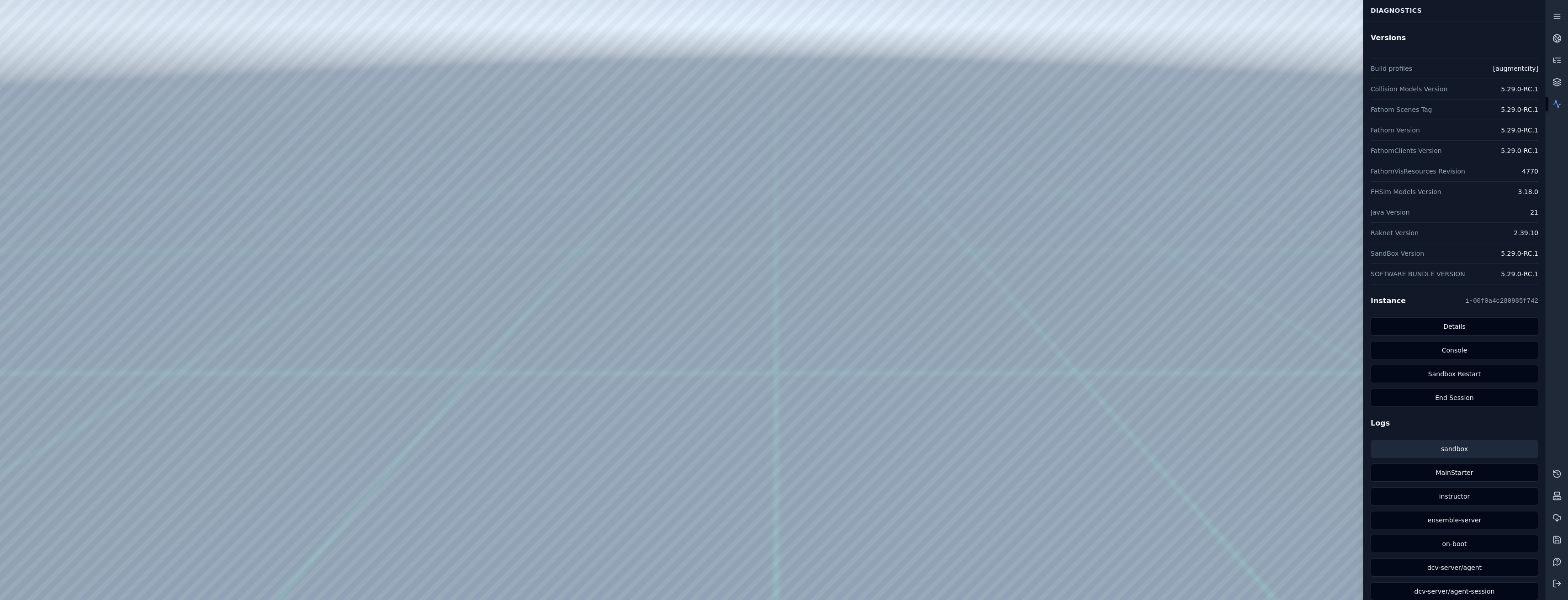
click at [1454, 452] on link "sandbox" at bounding box center [1454, 449] width 167 height 18
click at [1444, 471] on link "MainStarter" at bounding box center [1454, 473] width 167 height 18
click at [1557, 577] on button at bounding box center [1557, 584] width 22 height 22
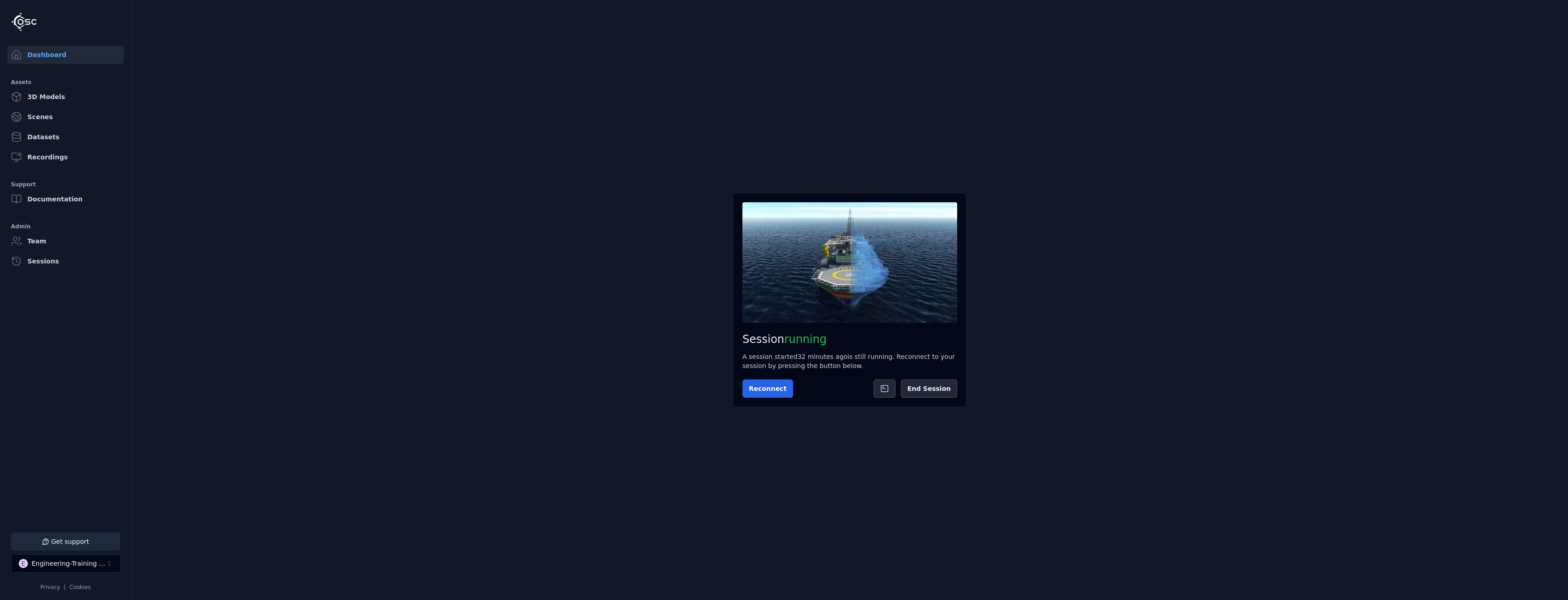
click at [962, 394] on div "Session running A session started 32 minutes ago is still running. Reconnect to…" at bounding box center [850, 300] width 234 height 215
click at [953, 393] on button "End Session" at bounding box center [929, 389] width 56 height 18
